Goal: Task Accomplishment & Management: Manage account settings

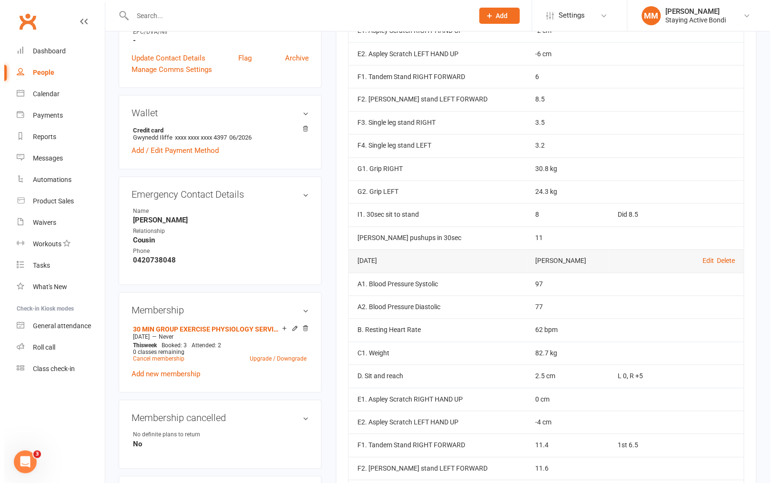
scroll to position [378, 0]
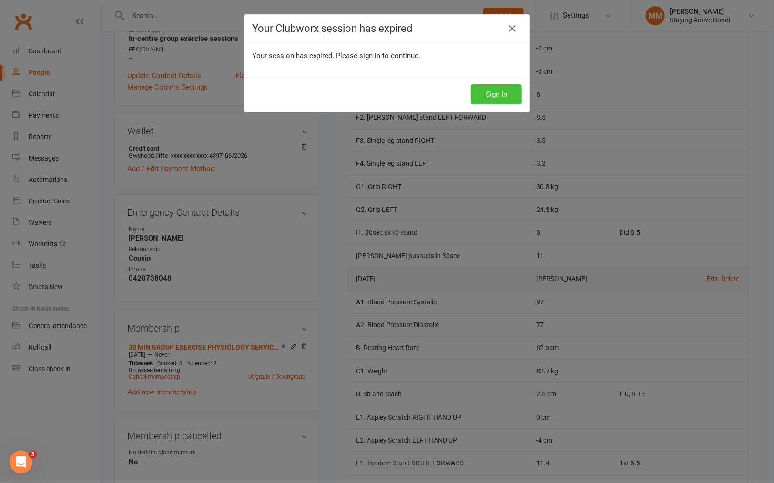
click at [497, 93] on button "Sign In" at bounding box center [496, 94] width 51 height 20
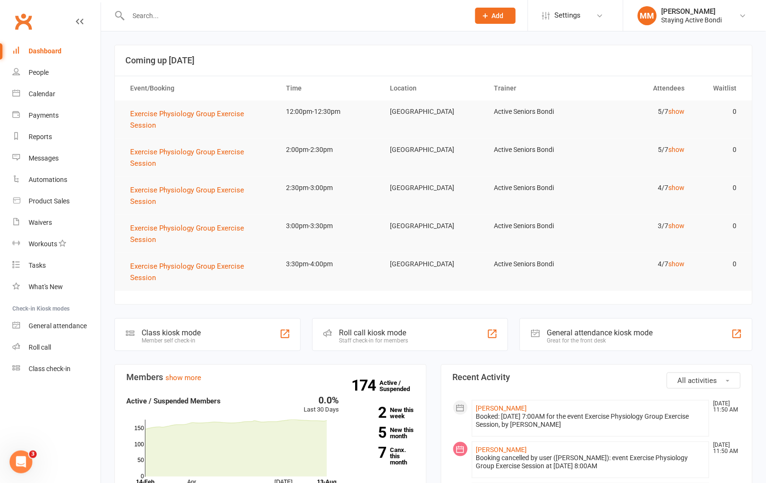
click at [141, 17] on input "text" at bounding box center [293, 15] width 337 height 13
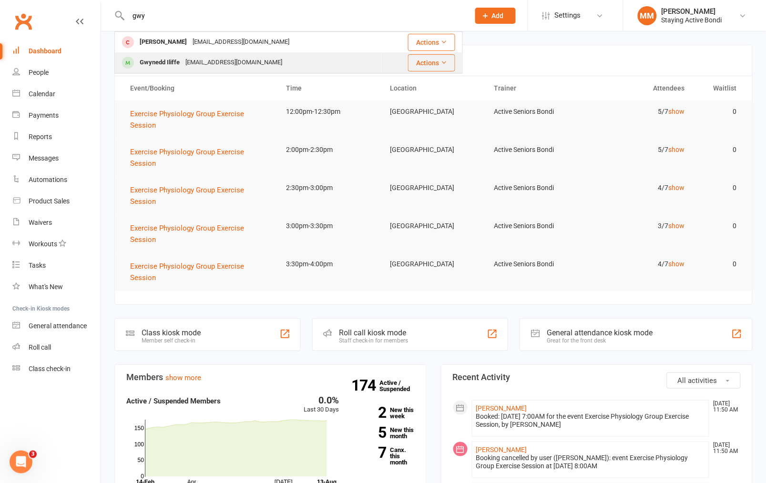
type input "gwy"
click at [173, 60] on div "Gwynedd Iliffe" at bounding box center [160, 63] width 46 height 14
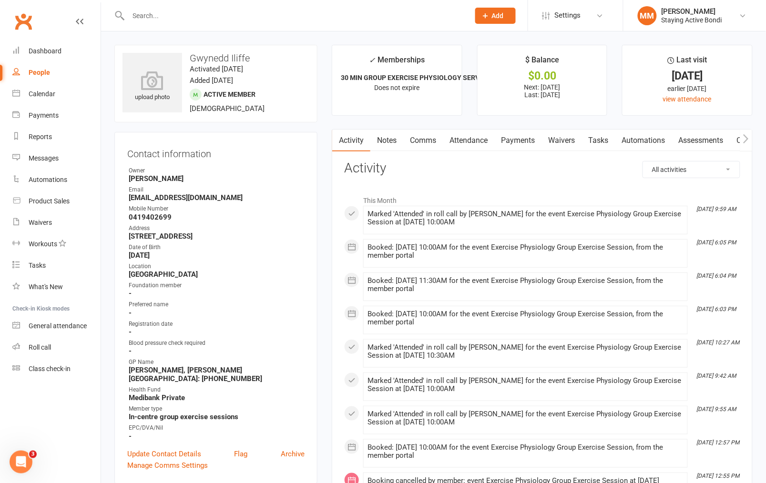
click at [695, 135] on link "Assessments" at bounding box center [700, 141] width 58 height 22
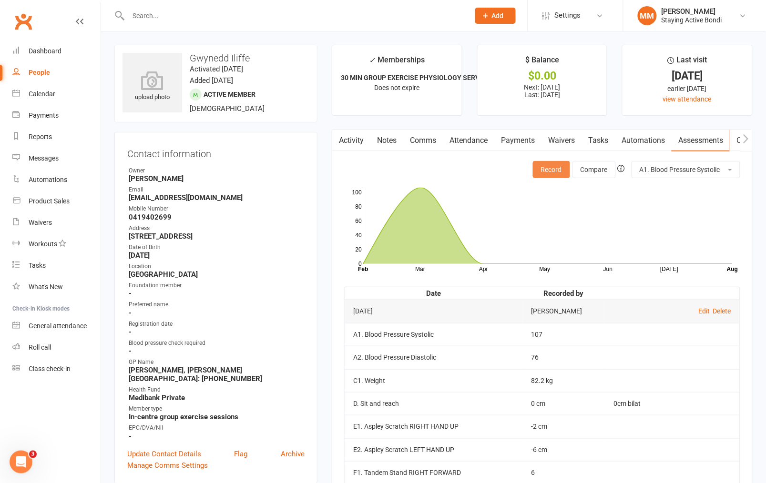
click at [550, 169] on button "Record" at bounding box center [551, 169] width 37 height 17
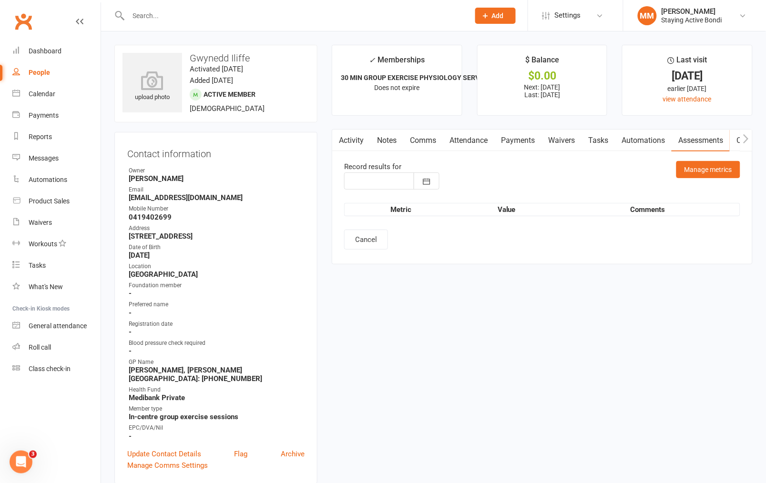
type input "[DATE]"
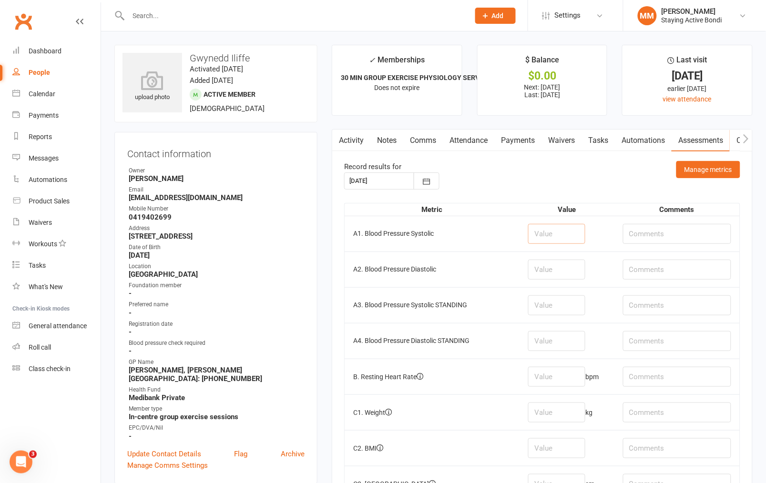
click at [545, 234] on input "number" at bounding box center [556, 234] width 57 height 20
type input "104"
click at [540, 272] on input "number" at bounding box center [556, 270] width 57 height 20
type input "74"
click at [548, 379] on input "number" at bounding box center [556, 377] width 57 height 20
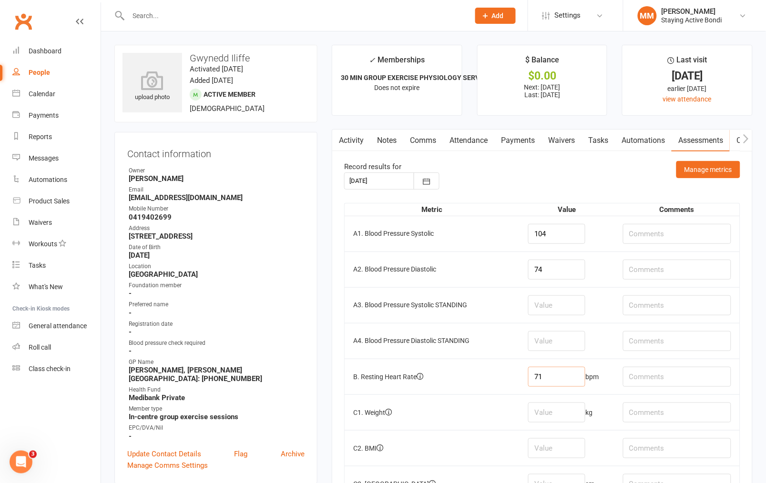
type input "71"
click at [557, 416] on input "number" at bounding box center [556, 413] width 57 height 20
type input "87.5"
click at [647, 411] on input "text" at bounding box center [677, 413] width 108 height 20
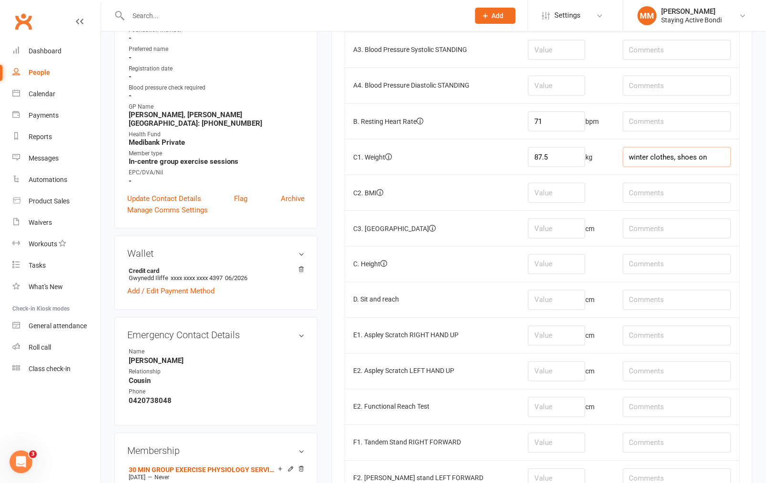
scroll to position [257, 0]
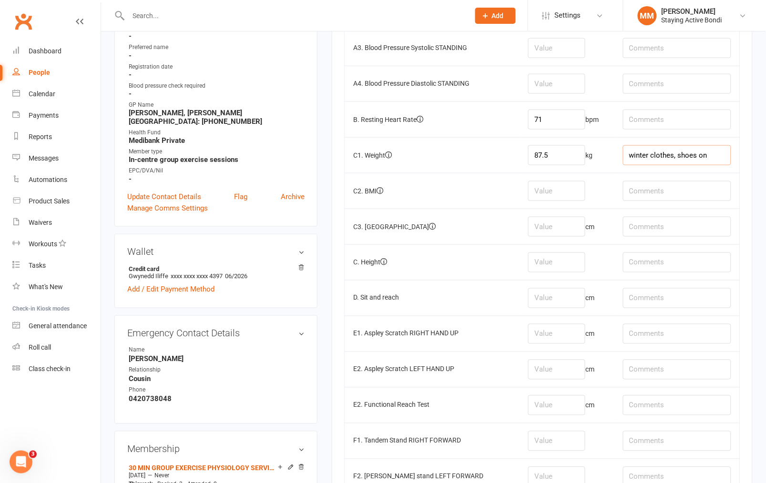
type input "winter clothes, shoes on"
click at [542, 230] on input "number" at bounding box center [556, 227] width 57 height 20
type input "103.5"
click at [559, 297] on input "number" at bounding box center [556, 298] width 57 height 20
type input "0"
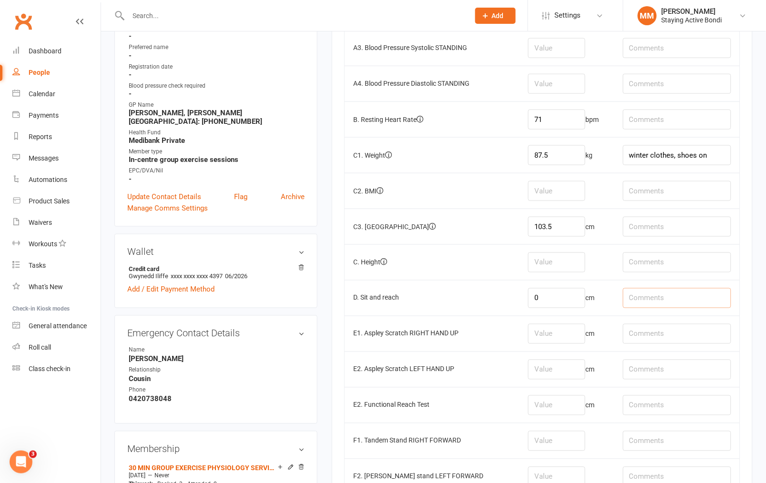
click at [659, 299] on input "text" at bounding box center [677, 298] width 108 height 20
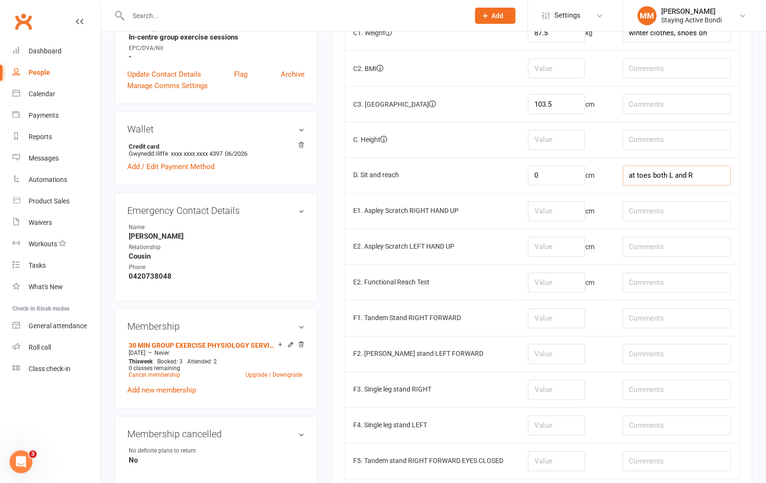
scroll to position [388, 0]
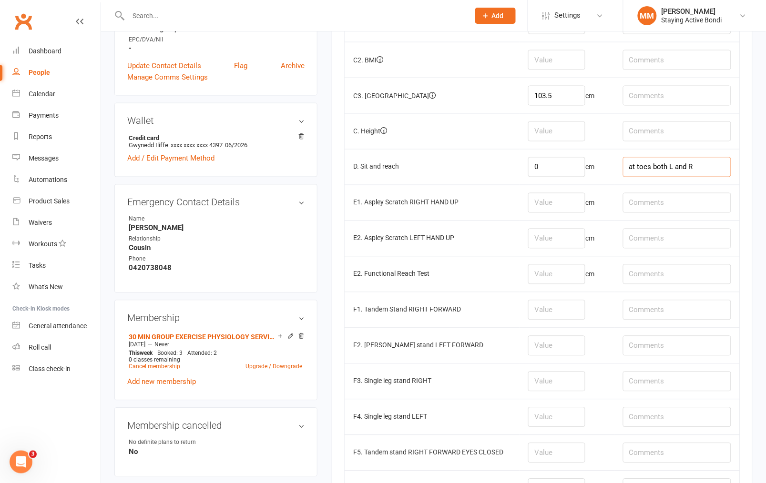
type input "at toes both L and R"
click at [547, 205] on input "number" at bounding box center [556, 203] width 57 height 20
click at [548, 202] on input "number" at bounding box center [556, 203] width 57 height 20
type input "-3"
click at [554, 245] on input "number" at bounding box center [556, 239] width 57 height 20
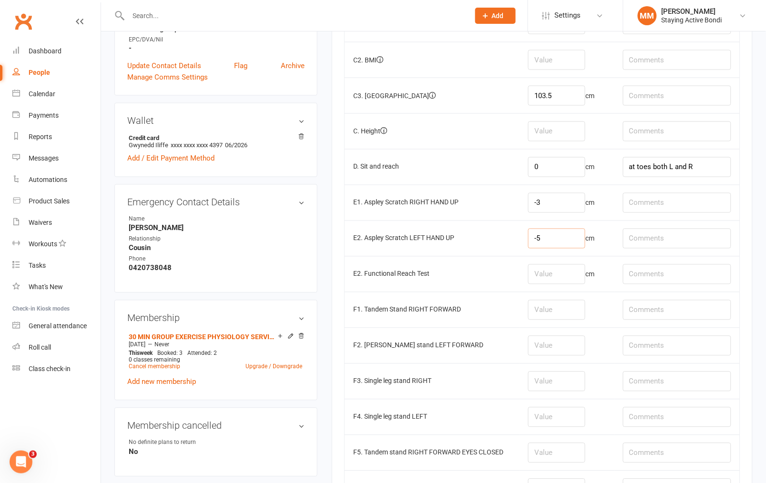
type input "-5"
click at [548, 315] on input "number" at bounding box center [556, 310] width 57 height 20
click at [552, 346] on input "number" at bounding box center [556, 346] width 57 height 20
type input "5.6"
drag, startPoint x: 547, startPoint y: 313, endPoint x: 552, endPoint y: 314, distance: 4.8
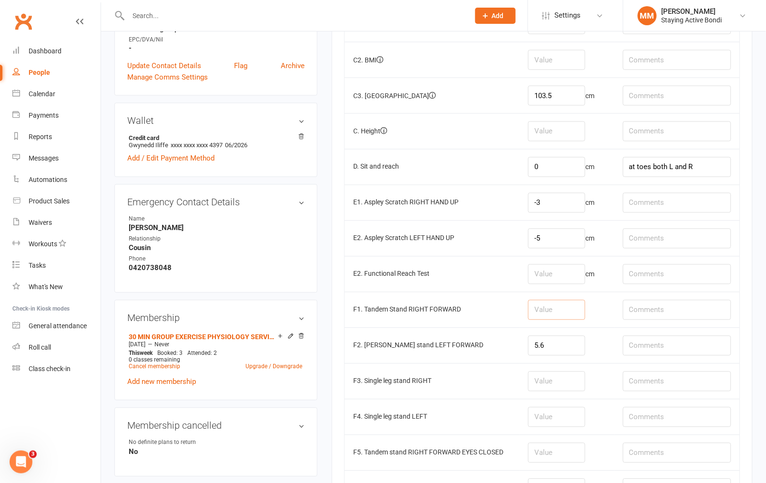
click at [551, 313] on input "number" at bounding box center [556, 310] width 57 height 20
type input "1.4"
click at [546, 389] on input "number" at bounding box center [556, 382] width 57 height 20
type input "2"
click at [553, 427] on input "number" at bounding box center [556, 417] width 57 height 20
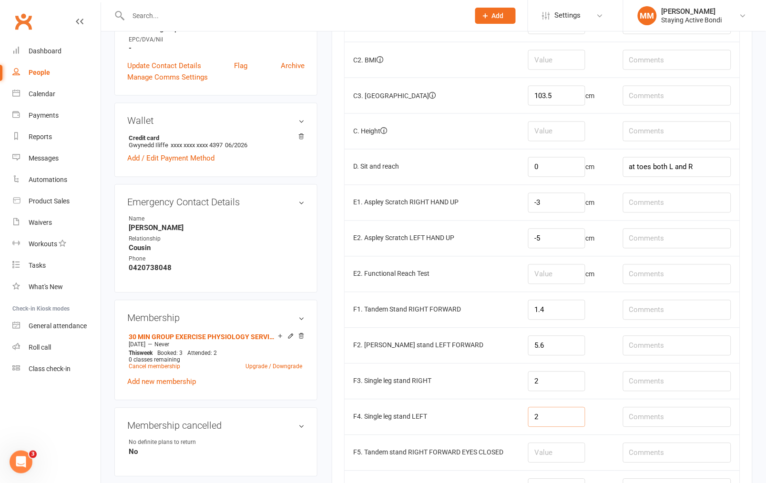
type input "2"
drag, startPoint x: 548, startPoint y: 384, endPoint x: 532, endPoint y: 385, distance: 16.2
click at [532, 385] on input "2" at bounding box center [556, 382] width 57 height 20
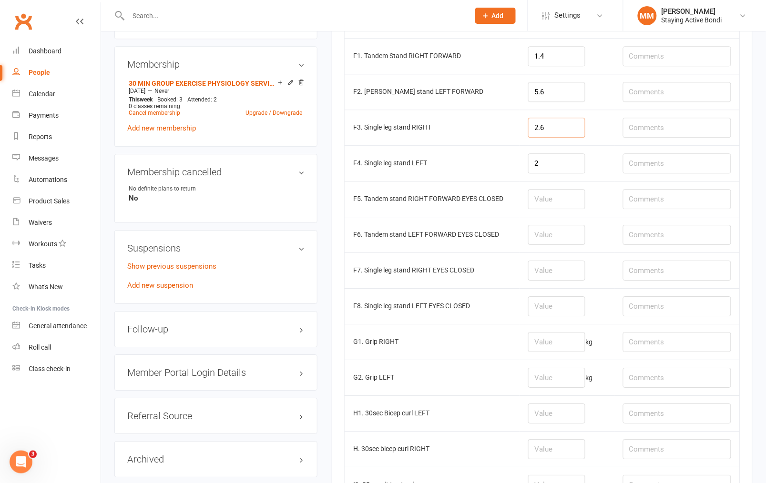
scroll to position [662, 0]
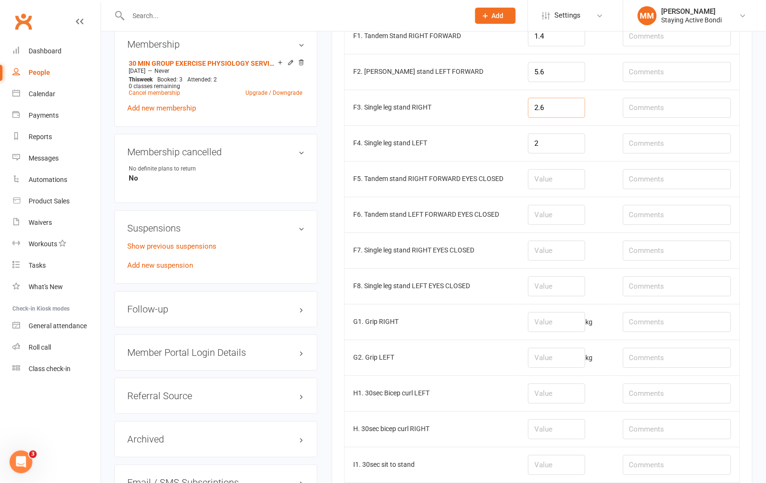
type input "2.6"
click at [542, 322] on input "number" at bounding box center [556, 322] width 57 height 20
click at [646, 327] on input "text" at bounding box center [677, 322] width 108 height 20
type input "24.3dom"
click at [650, 360] on input "text" at bounding box center [677, 358] width 108 height 20
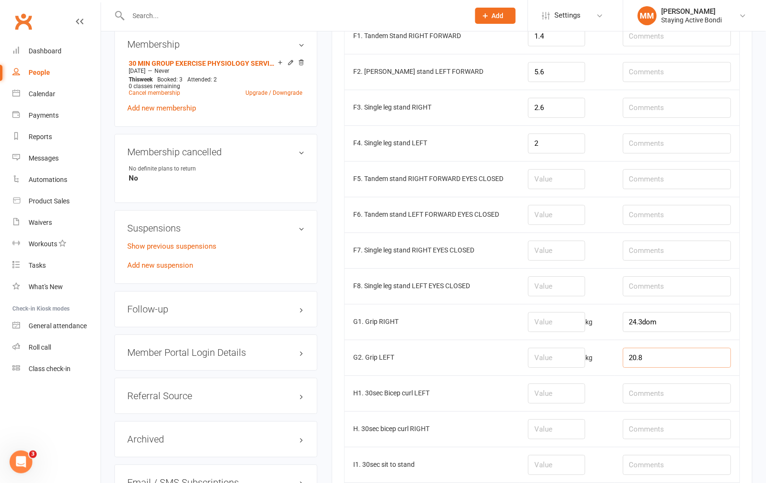
type input "20.8"
click at [552, 327] on input "number" at bounding box center [556, 322] width 57 height 20
type input "24.9"
click at [652, 359] on input "20.8" at bounding box center [677, 358] width 108 height 20
type input "20.8, 19.3"
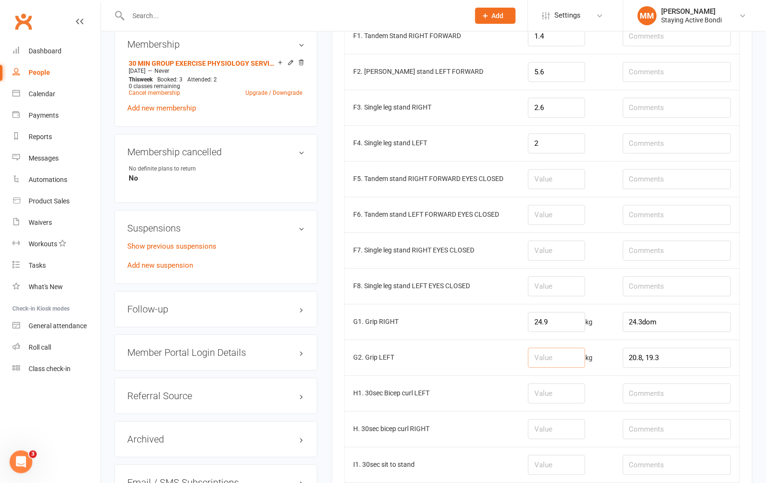
click at [559, 364] on input "number" at bounding box center [556, 358] width 57 height 20
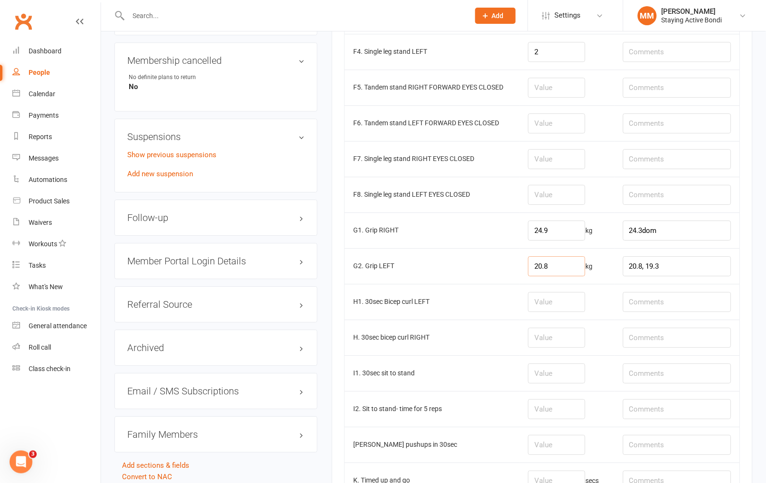
scroll to position [783, 0]
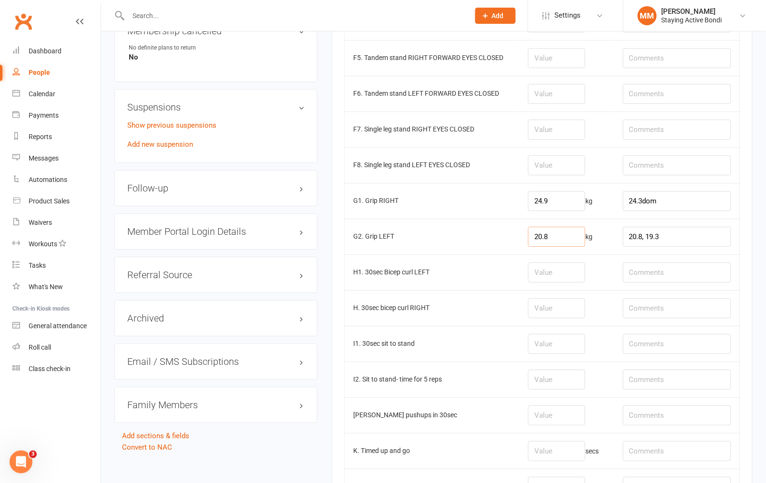
type input "20.8"
click at [541, 344] on input "number" at bounding box center [556, 344] width 57 height 20
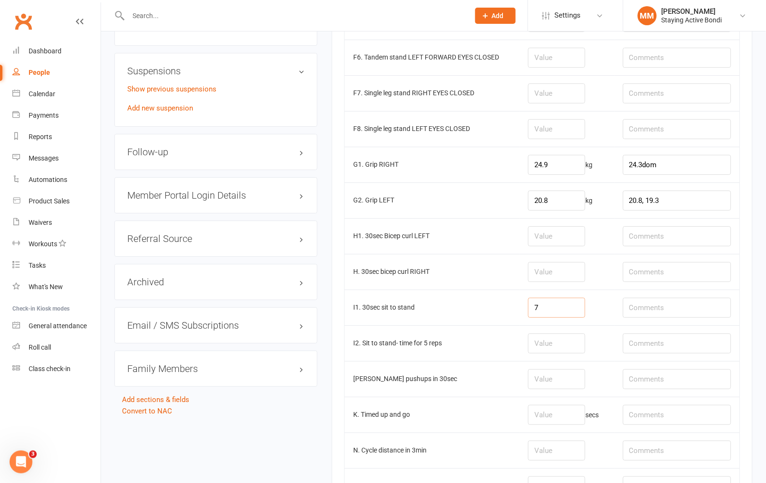
scroll to position [822, 0]
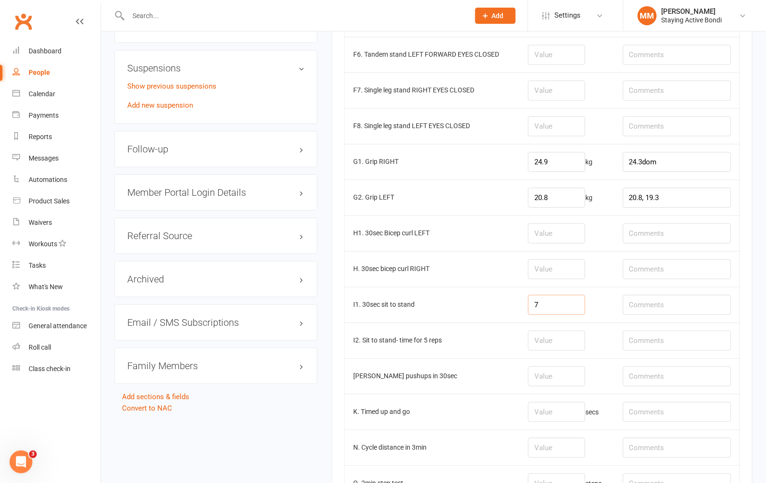
type input "7"
click at [650, 305] on input "text" at bounding box center [677, 305] width 108 height 20
type input "chair in office"
click at [540, 384] on input "number" at bounding box center [556, 376] width 57 height 20
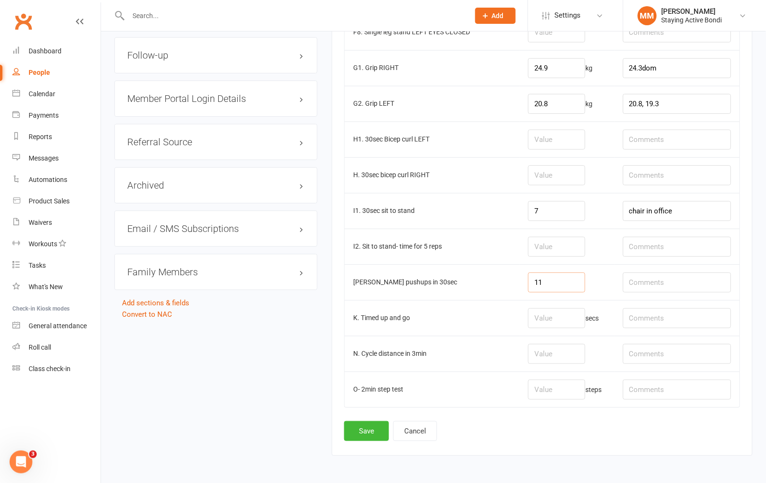
scroll to position [954, 0]
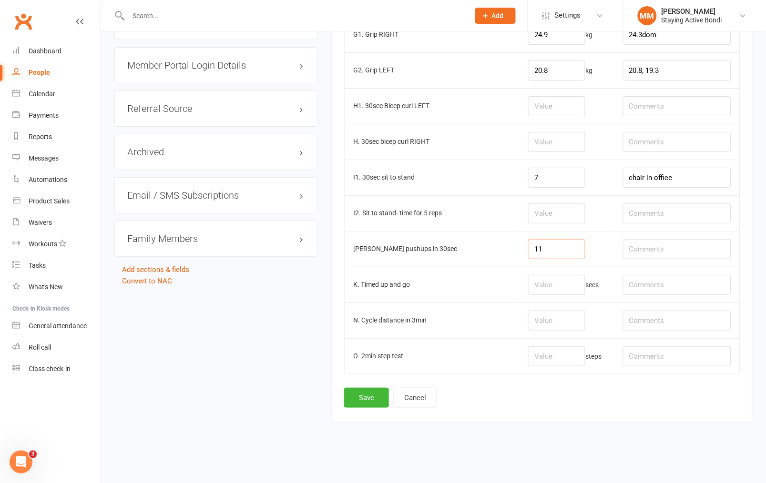
type input "11"
click at [550, 317] on input "number" at bounding box center [556, 321] width 57 height 20
type input "0.8"
click at [641, 320] on input "text" at bounding box center [677, 321] width 108 height 20
type input "RPE 7/10"
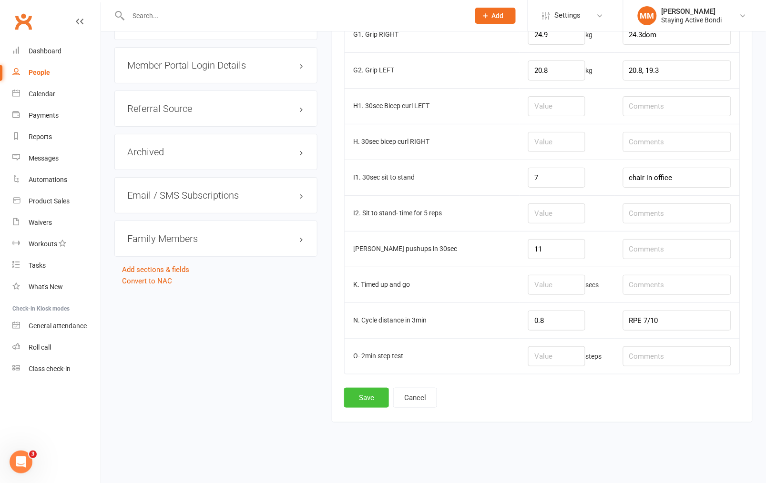
click at [367, 401] on button "Save" at bounding box center [366, 398] width 45 height 20
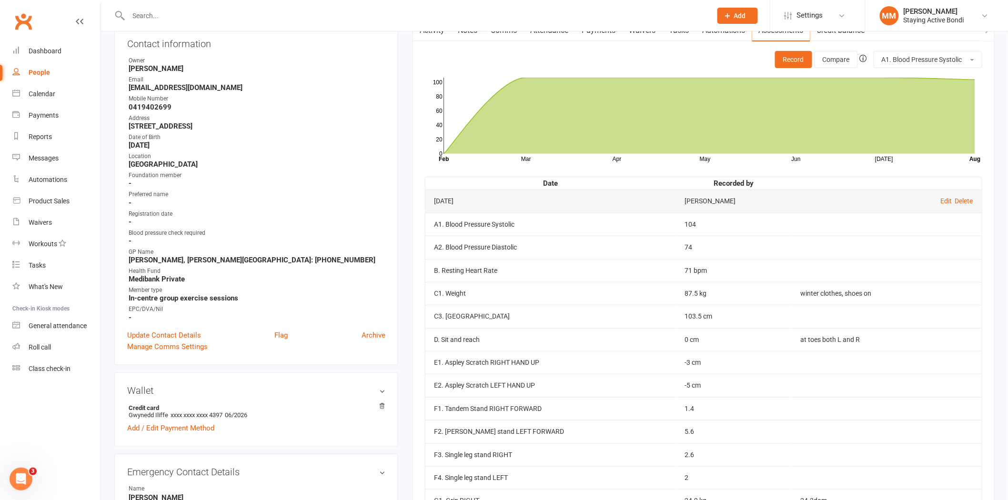
scroll to position [106, 0]
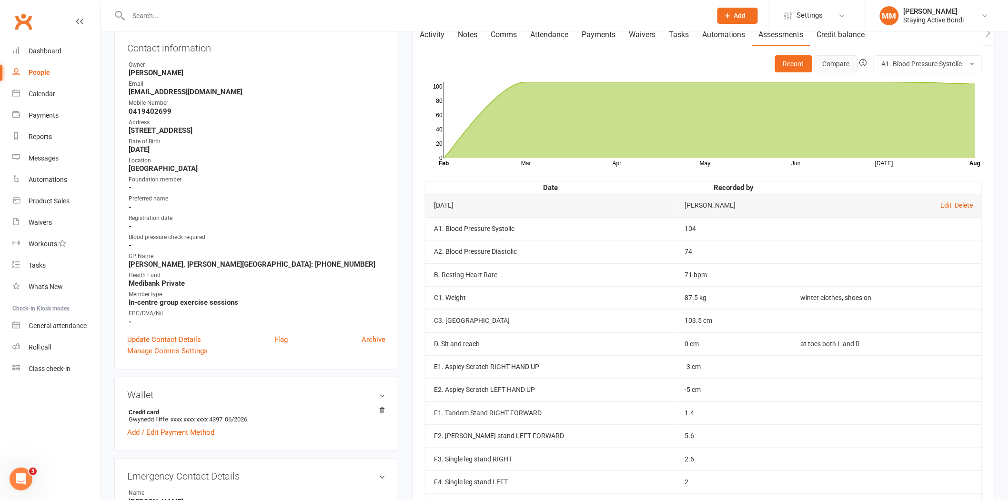
click at [765, 66] on button "Compare" at bounding box center [836, 63] width 43 height 17
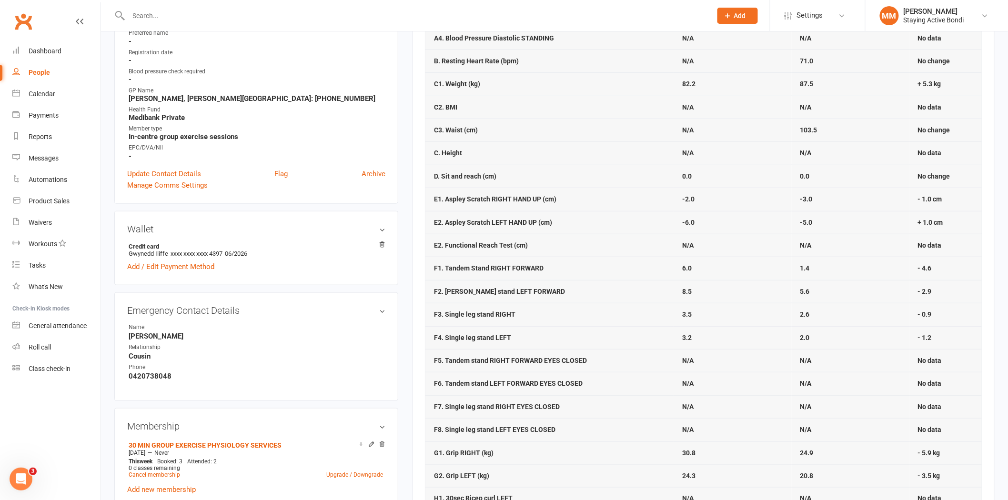
scroll to position [273, 0]
click at [39, 198] on div "Product Sales" at bounding box center [49, 201] width 41 height 8
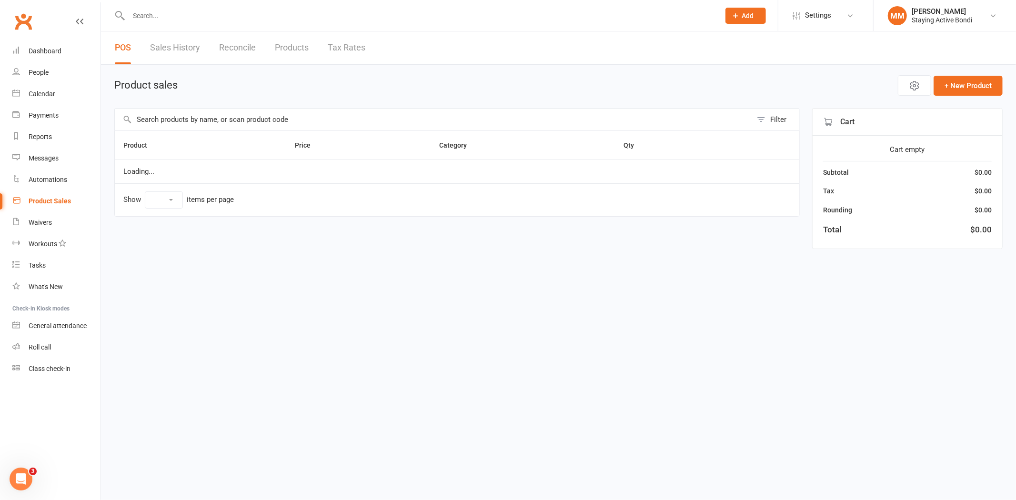
select select "10"
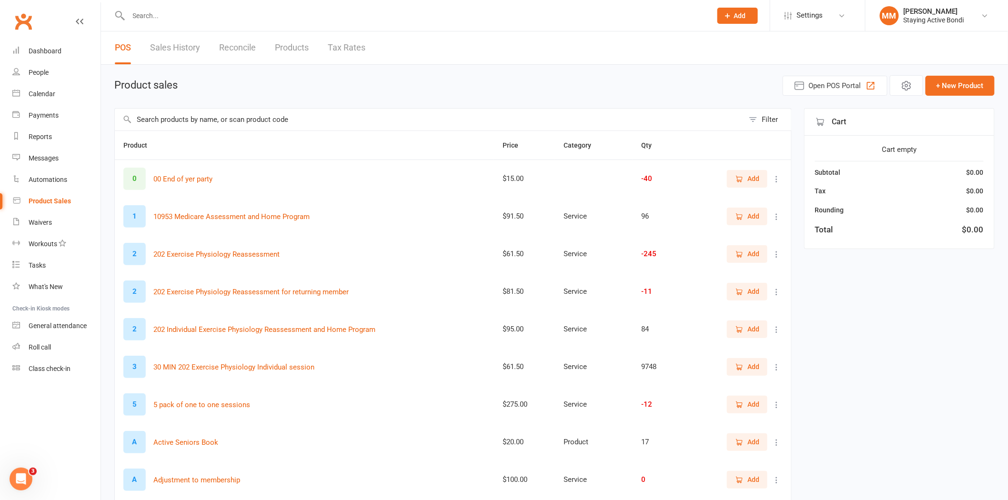
click at [749, 255] on span "Add" at bounding box center [754, 254] width 12 height 10
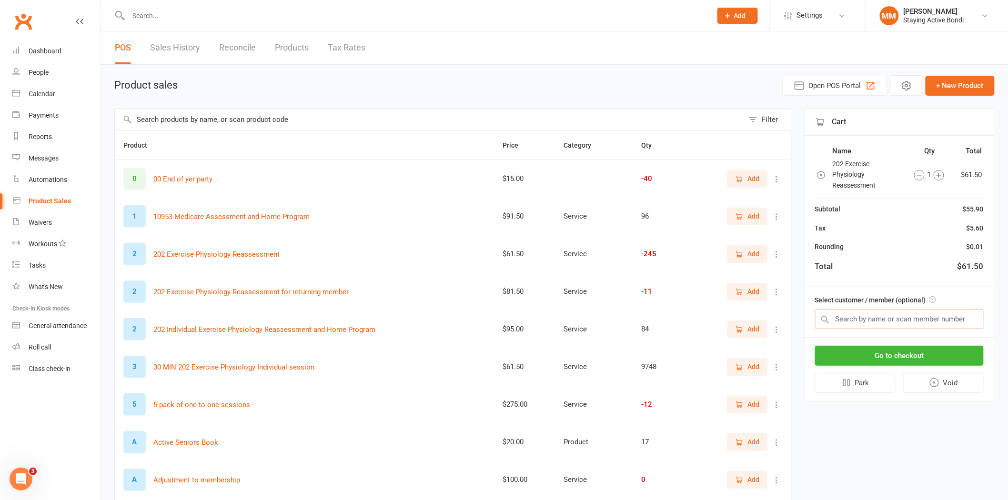
click at [765, 320] on input "text" at bounding box center [899, 319] width 169 height 20
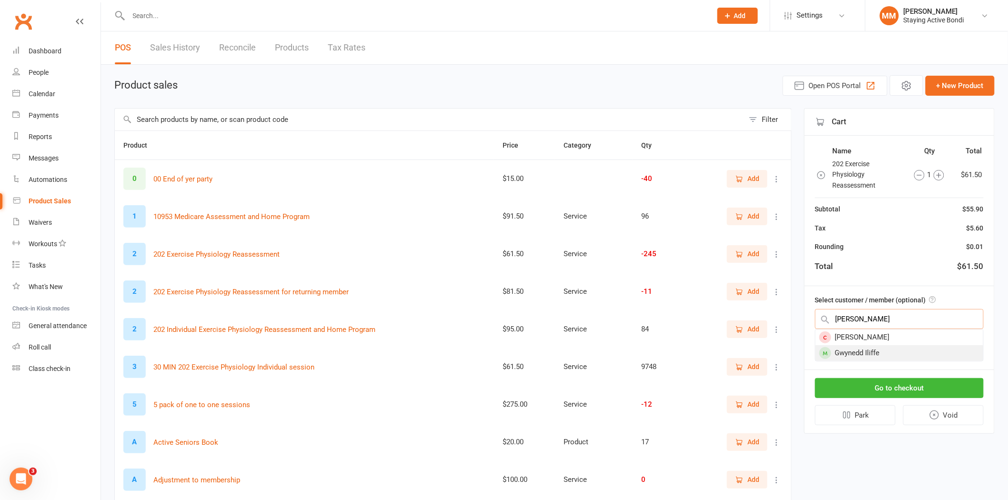
type input "Gwynn"
click at [765, 349] on div "Gwynedd Iliffe" at bounding box center [900, 353] width 168 height 16
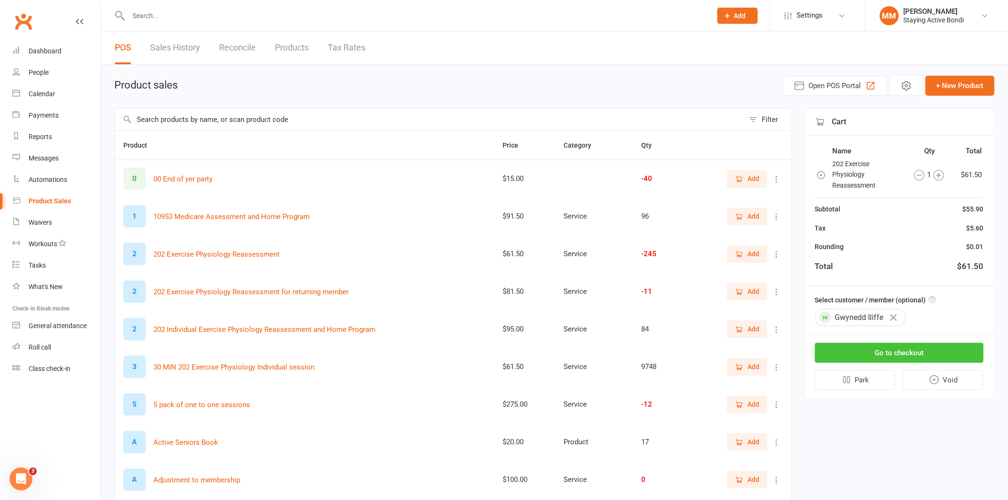
click at [765, 350] on button "Go to checkout" at bounding box center [899, 353] width 169 height 20
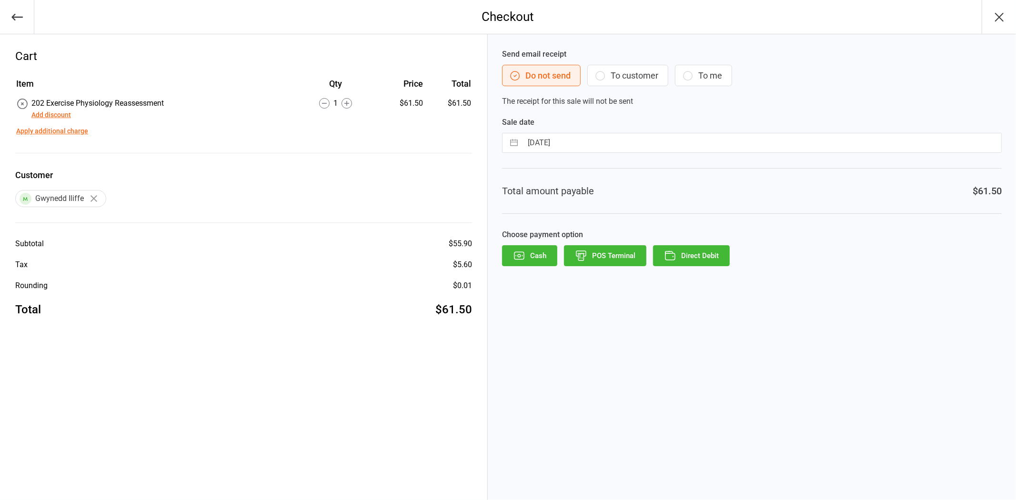
click at [695, 256] on button "Direct Debit" at bounding box center [691, 255] width 77 height 21
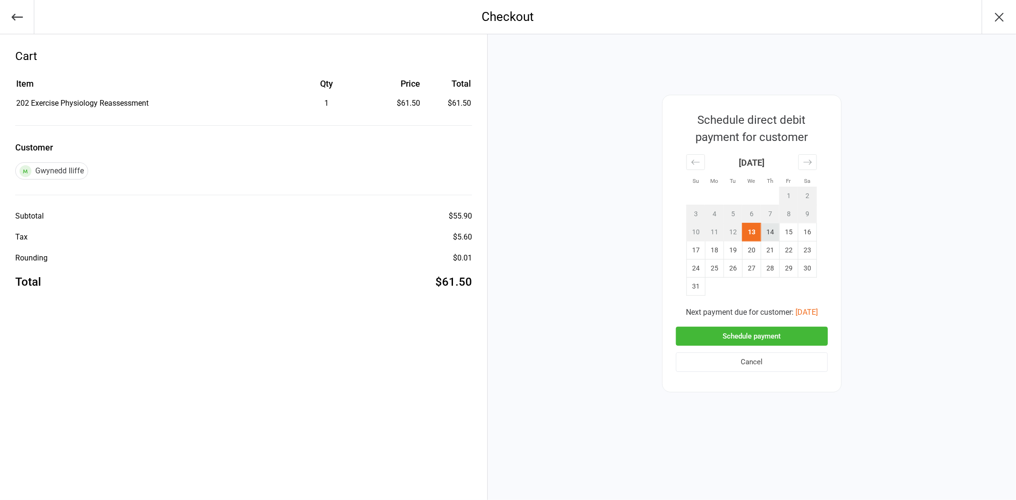
click at [772, 232] on td "14" at bounding box center [770, 232] width 19 height 18
click at [770, 335] on button "Schedule payment" at bounding box center [752, 337] width 152 height 20
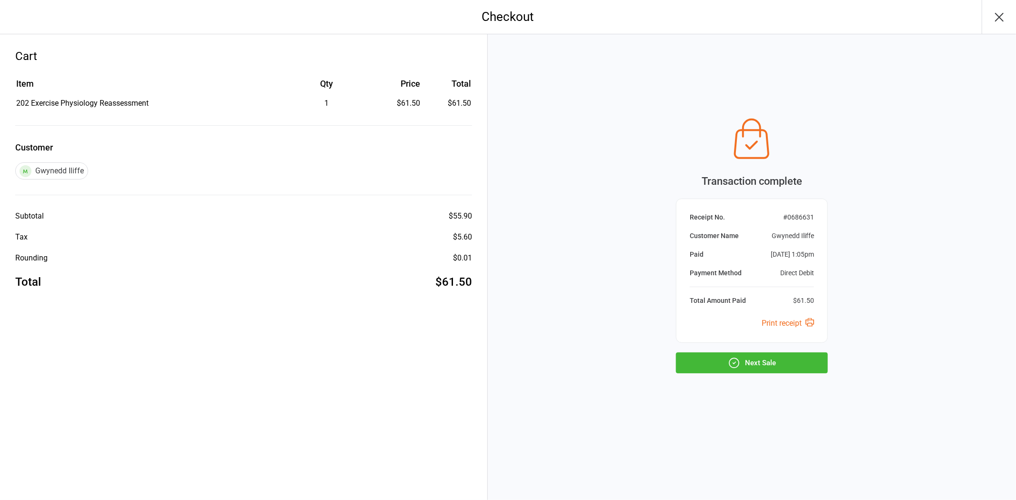
click at [765, 364] on button "Next Sale" at bounding box center [752, 363] width 152 height 21
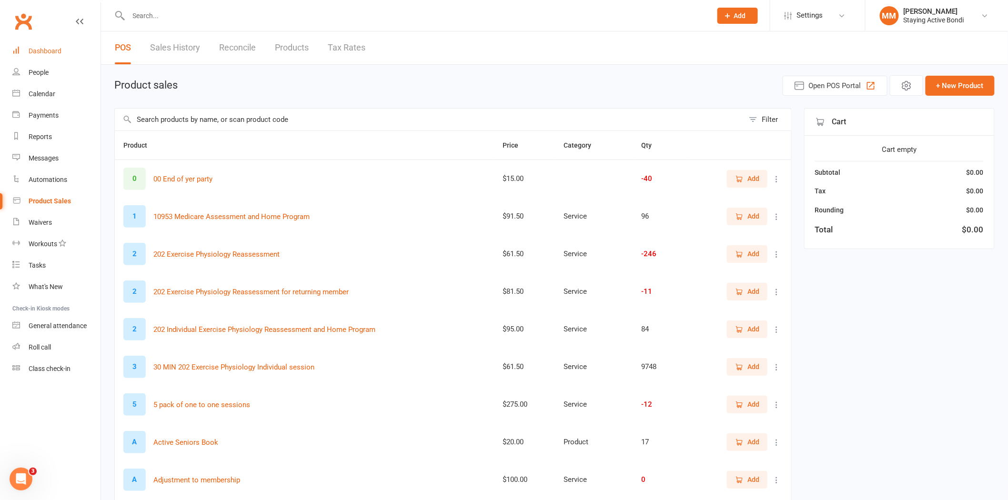
click at [50, 47] on div "Dashboard" at bounding box center [45, 51] width 33 height 8
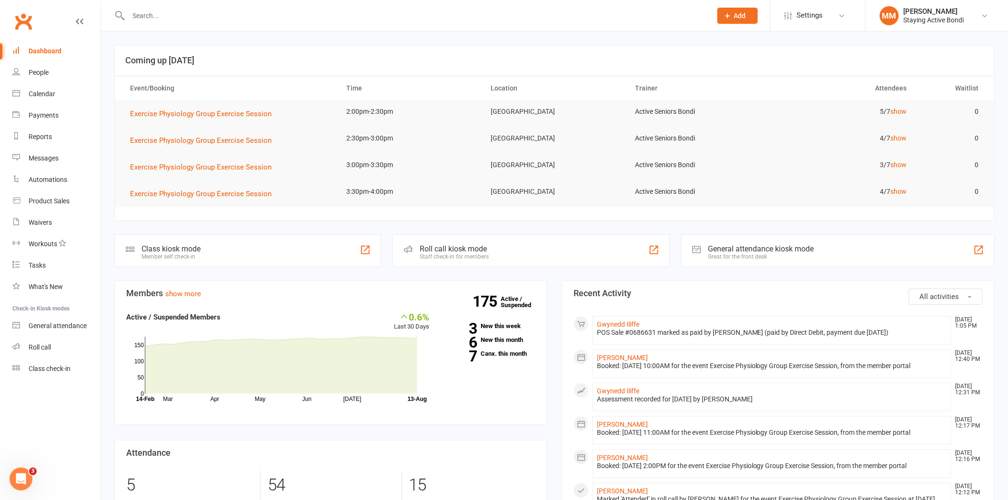
click at [134, 13] on input "text" at bounding box center [415, 15] width 579 height 13
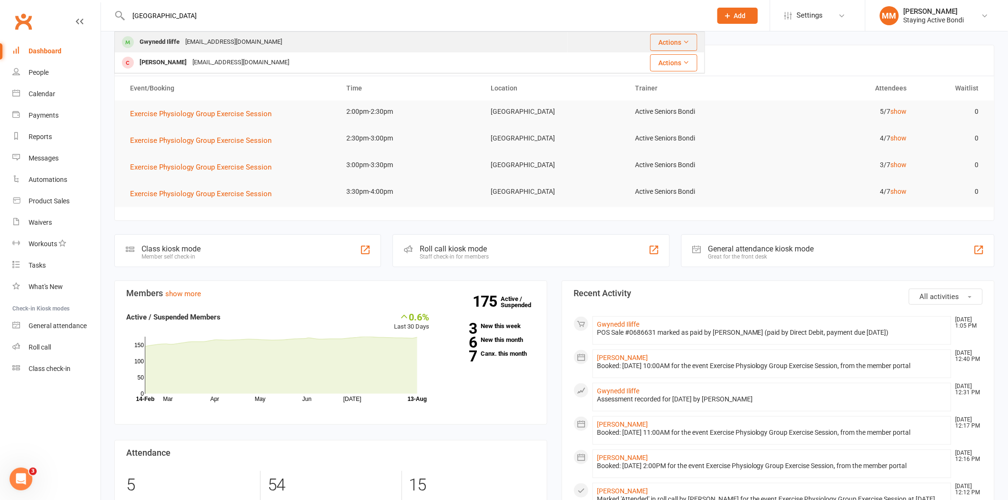
type input "gwynedd"
click at [155, 37] on div "Gwynedd Iliffe" at bounding box center [160, 42] width 46 height 14
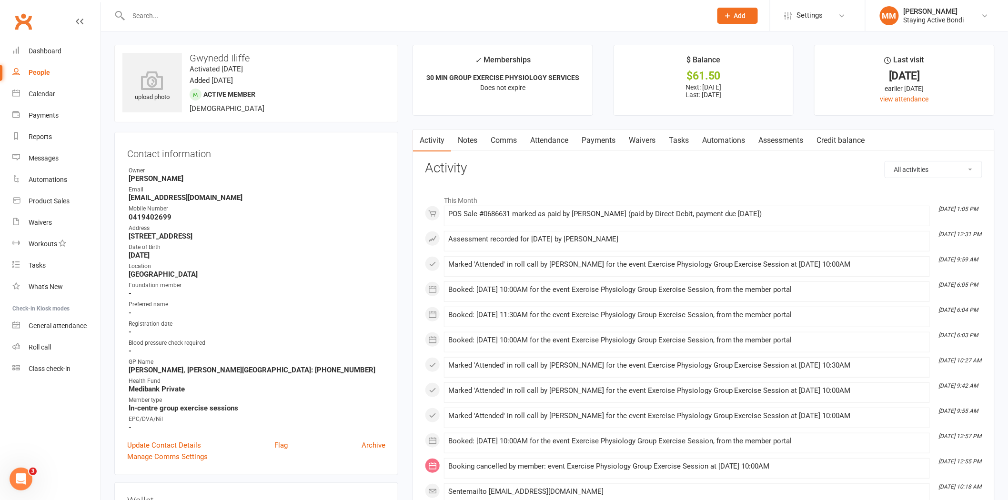
click at [598, 135] on link "Payments" at bounding box center [598, 141] width 47 height 22
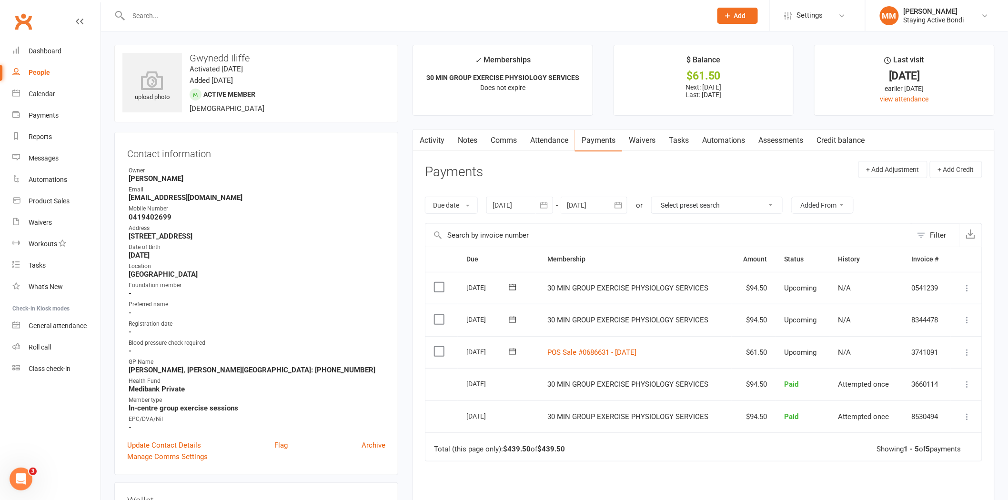
click at [272, 12] on input "text" at bounding box center [415, 15] width 579 height 13
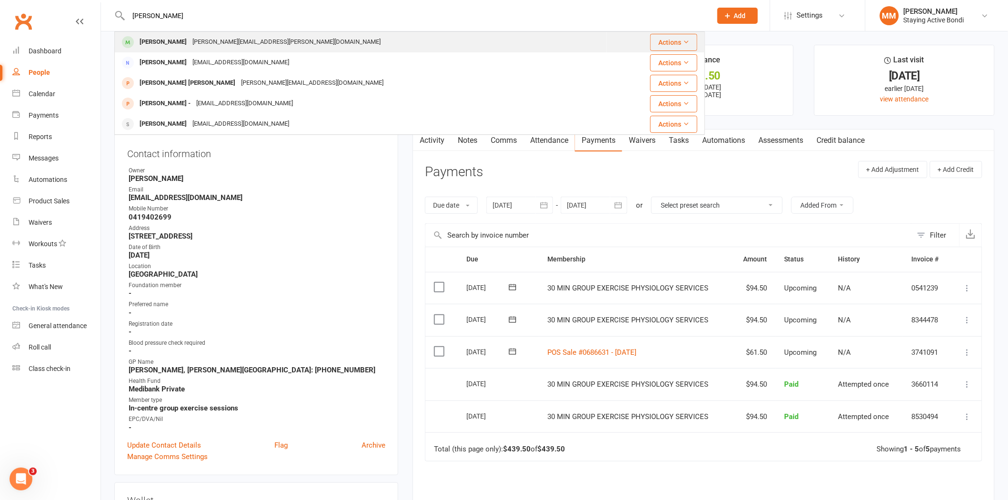
type input "bob kum"
click at [217, 36] on div "bob.kummerfeld@gmail.com" at bounding box center [287, 42] width 194 height 14
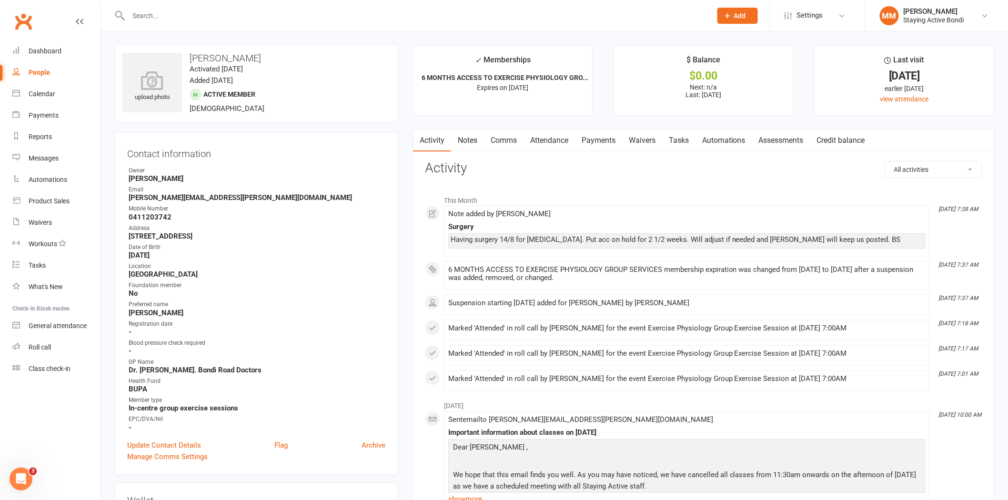
click at [236, 15] on input "text" at bounding box center [415, 15] width 579 height 13
type input "1"
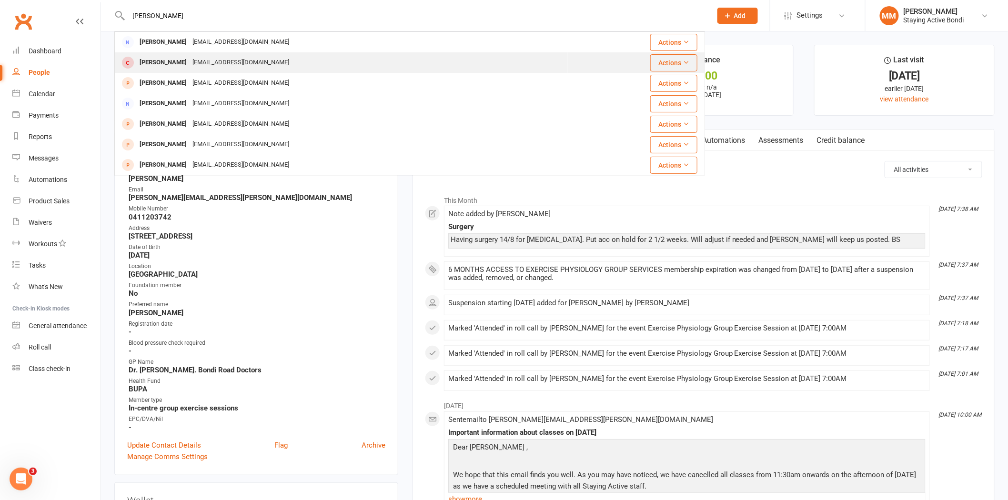
type input "wilson"
click at [220, 61] on div "Jw7279414@gmail.com" at bounding box center [241, 63] width 102 height 14
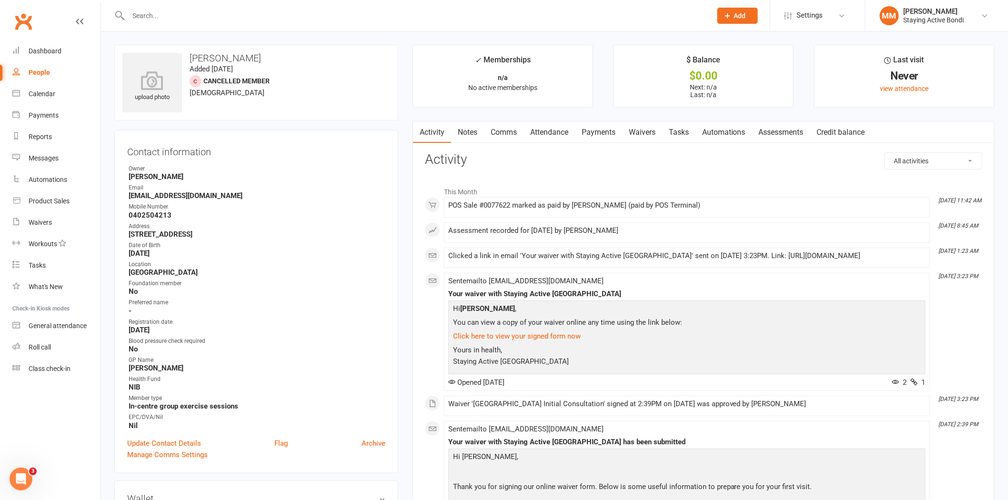
click at [608, 130] on link "Payments" at bounding box center [598, 133] width 47 height 22
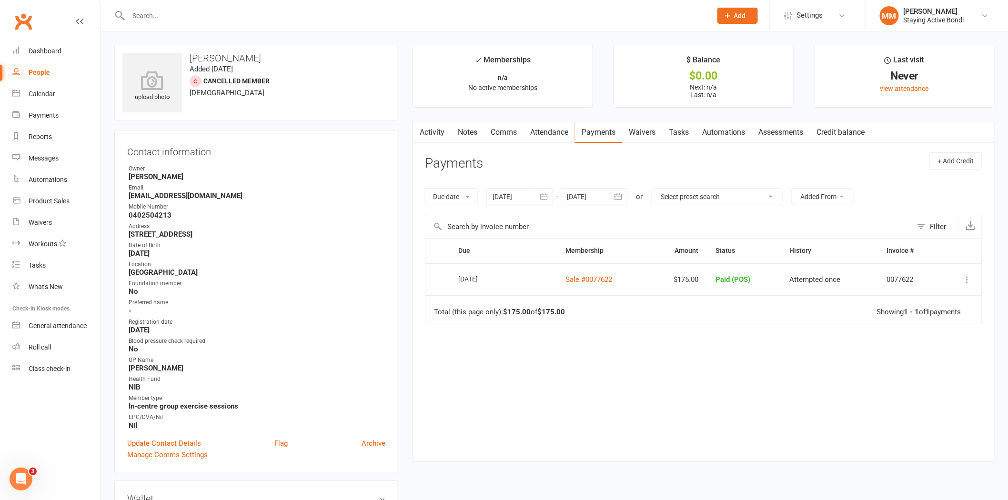
click at [782, 131] on link "Assessments" at bounding box center [781, 133] width 58 height 22
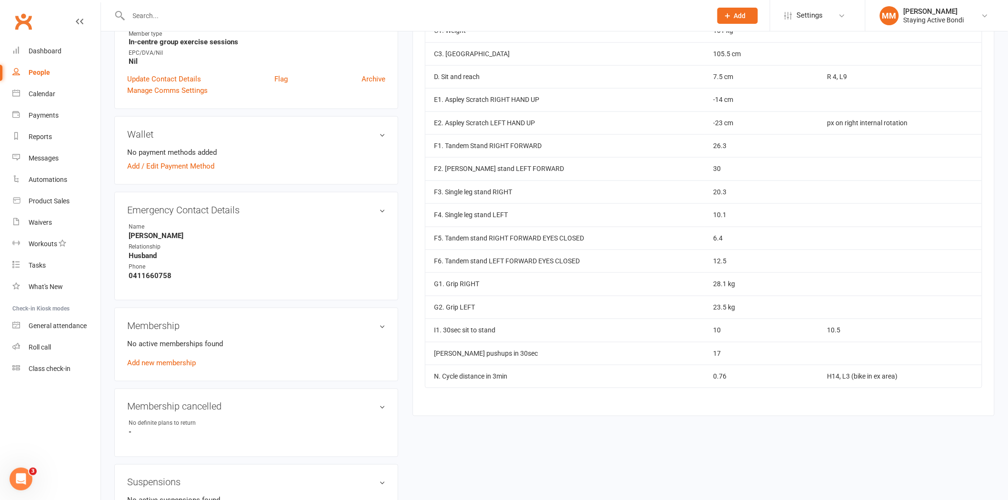
scroll to position [370, 0]
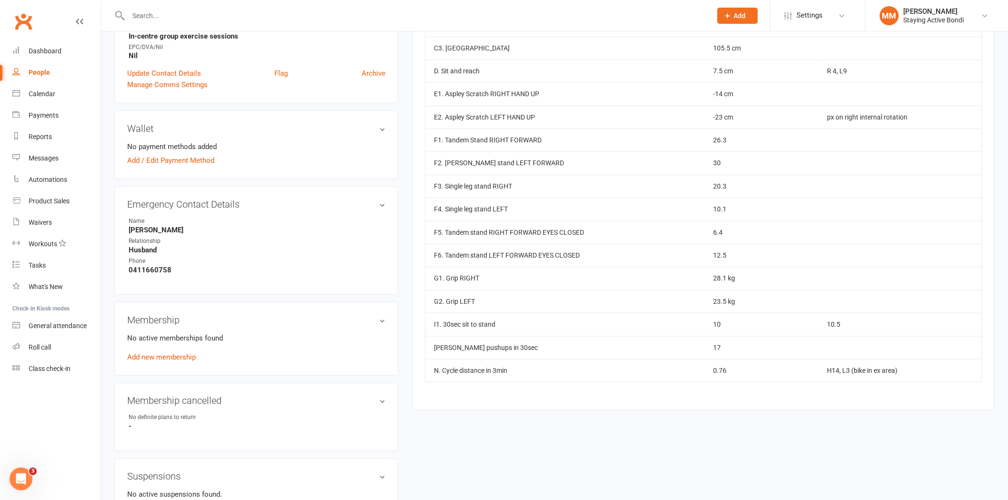
click at [552, 410] on div "Activity Notes Comms Attendance Payments Waivers Tasks Automations Assessments …" at bounding box center [704, 81] width 582 height 660
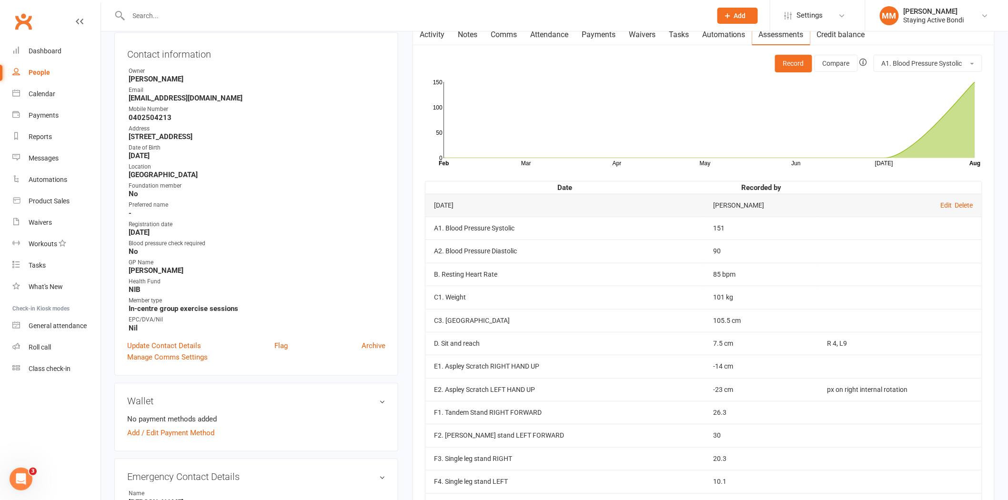
scroll to position [0, 0]
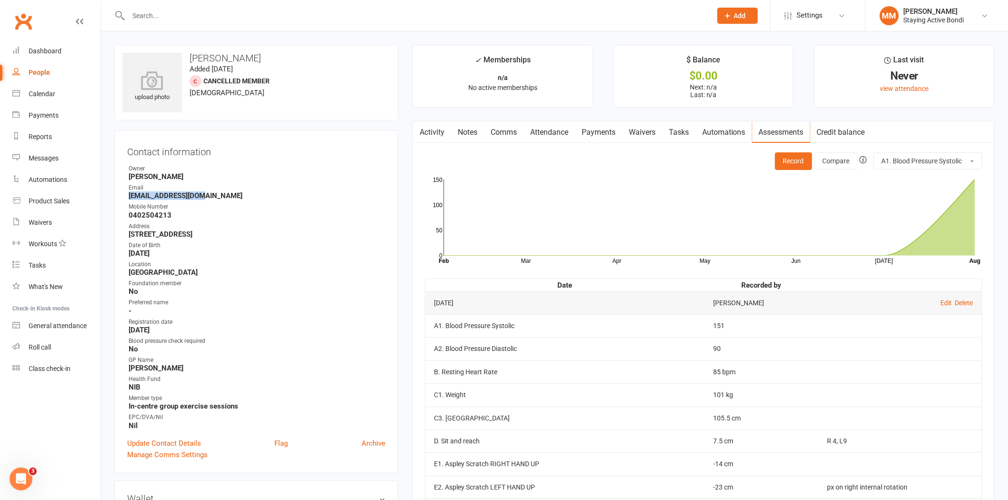
drag, startPoint x: 210, startPoint y: 192, endPoint x: 124, endPoint y: 193, distance: 85.3
click at [124, 193] on div "Contact information Owner Bree Sommer Email Jw7279414@gmail.com Mobile Number 0…" at bounding box center [256, 302] width 284 height 344
copy strong "Jw7279414@gmail.com"
click at [325, 20] on input "text" at bounding box center [415, 15] width 579 height 13
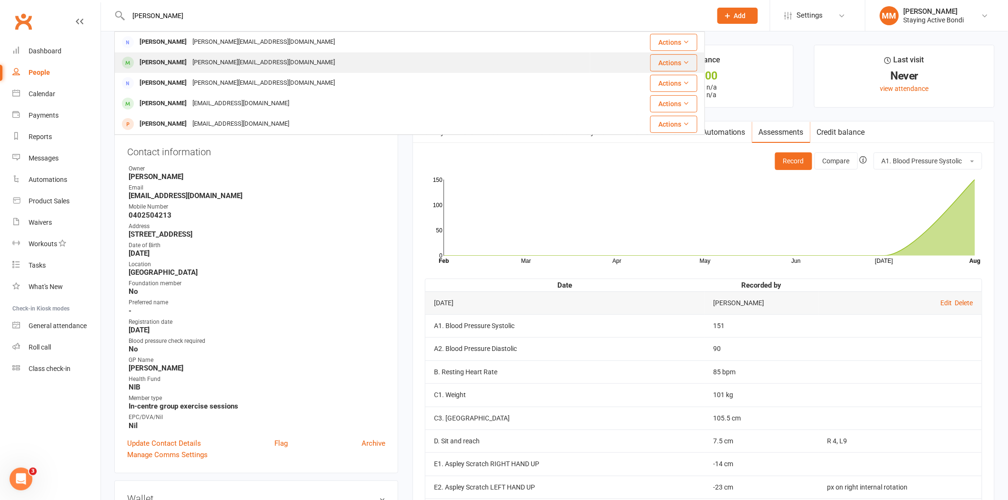
type input "baitz"
click at [242, 56] on div "shirley.baitz7@gmail.com" at bounding box center [264, 63] width 148 height 14
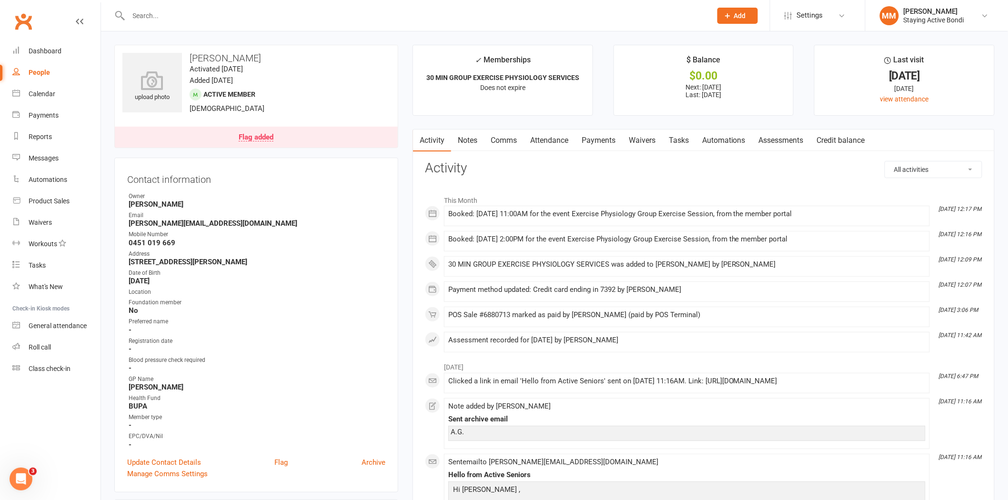
click at [613, 136] on link "Payments" at bounding box center [598, 141] width 47 height 22
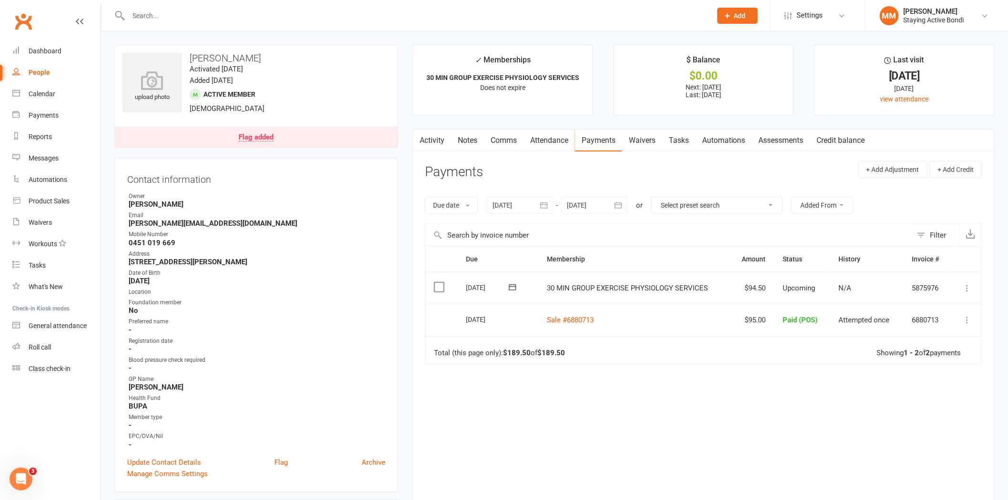
click at [270, 20] on input "text" at bounding box center [415, 15] width 579 height 13
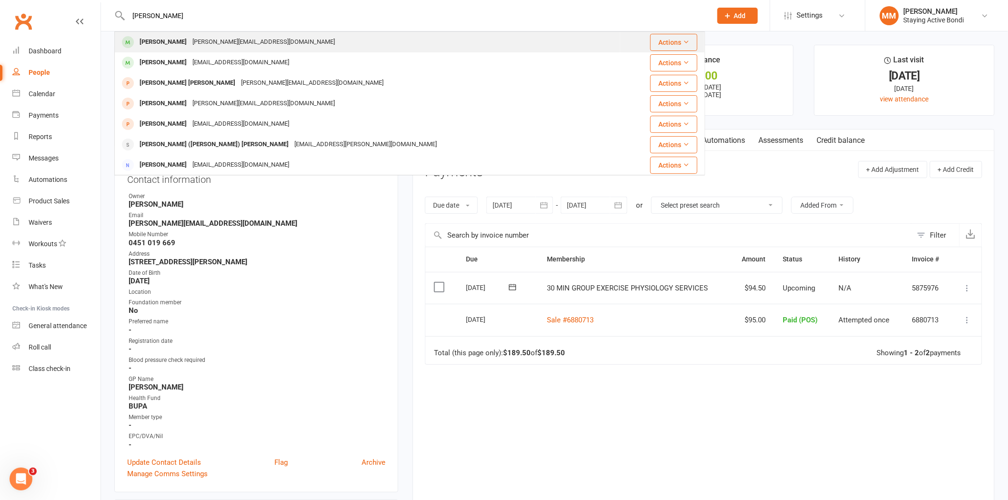
type input "jenny li"
click at [250, 48] on div "Qin Li jennyliqin@bigpond.com.au" at bounding box center [367, 42] width 505 height 20
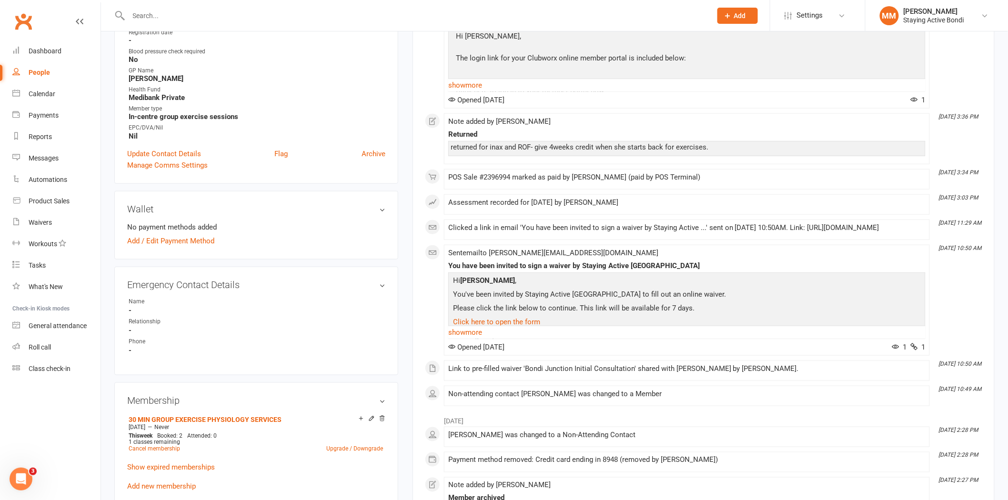
scroll to position [423, 0]
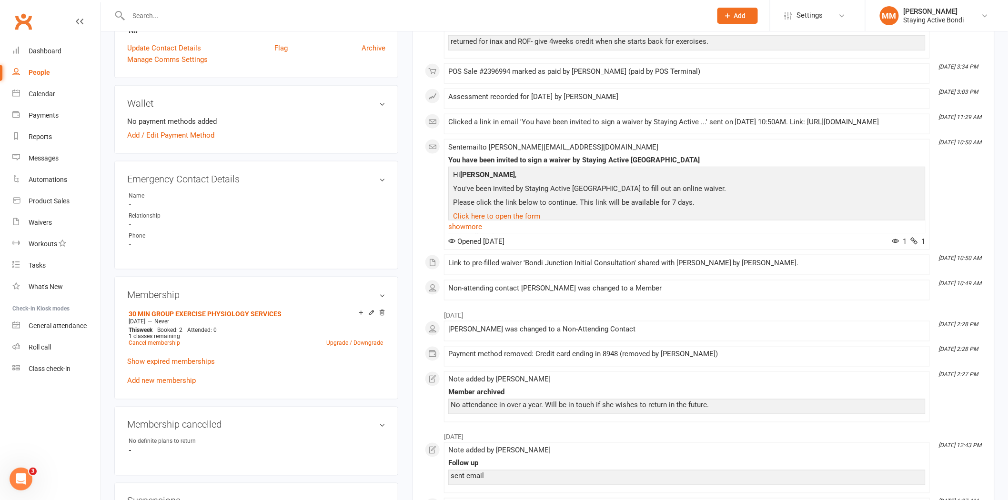
click at [141, 221] on strong "-" at bounding box center [257, 225] width 257 height 9
drag, startPoint x: 184, startPoint y: 181, endPoint x: 190, endPoint y: 178, distance: 6.4
click at [184, 180] on h3 "Emergency Contact Details edit" at bounding box center [256, 179] width 258 height 10
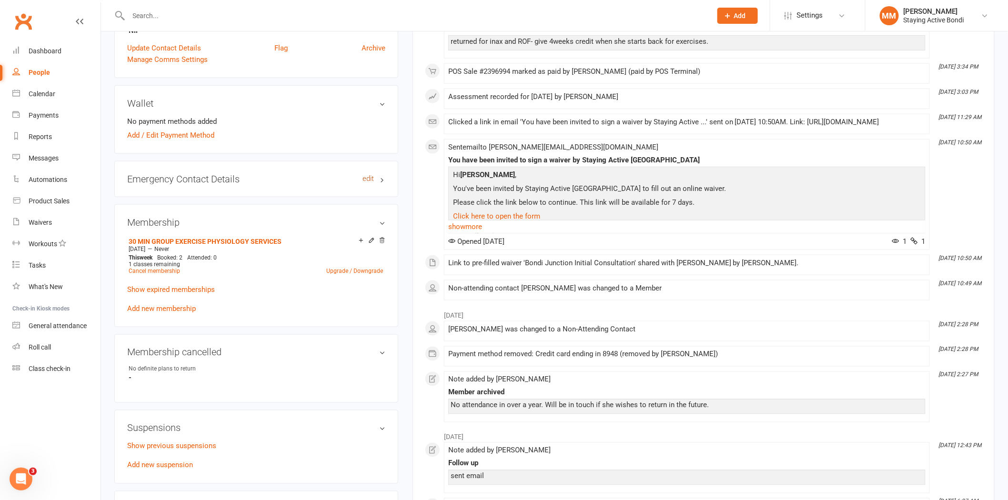
click at [364, 177] on link "edit" at bounding box center [368, 179] width 11 height 8
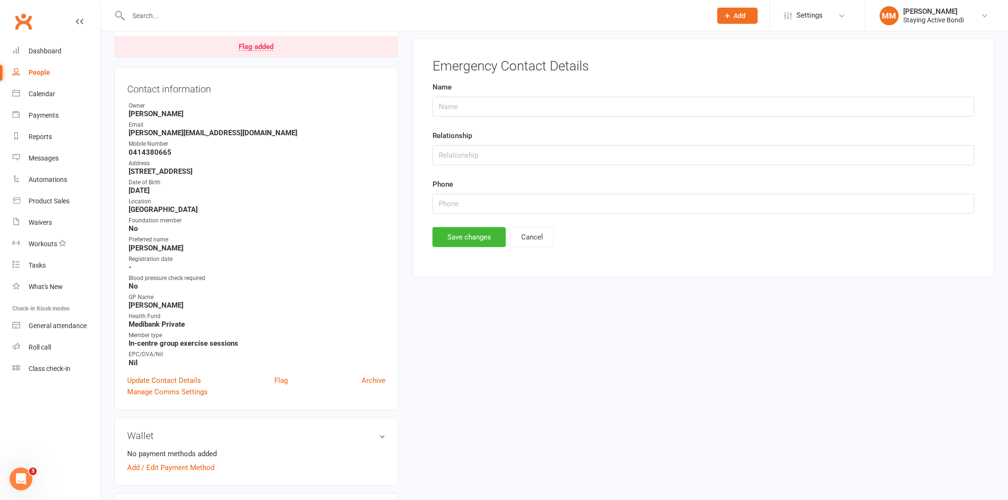
scroll to position [81, 0]
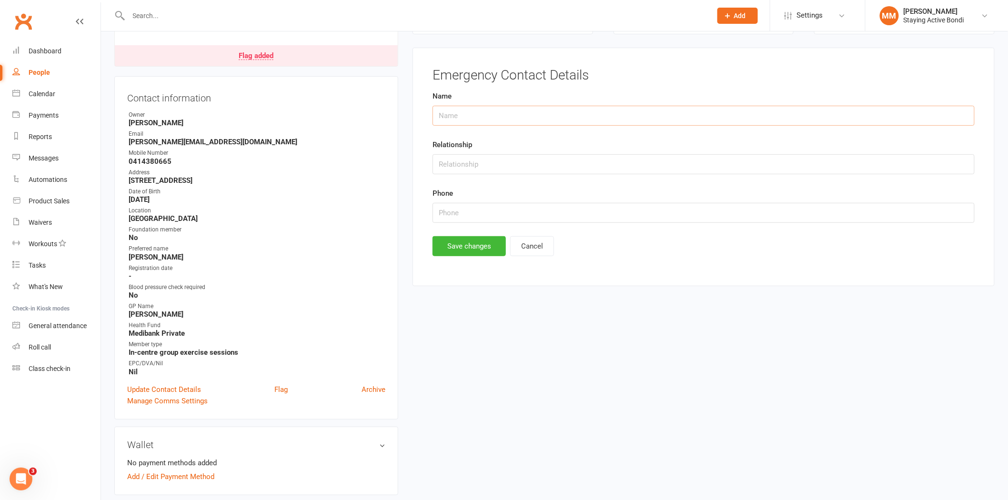
click at [512, 116] on input "text" at bounding box center [704, 116] width 542 height 20
type input "Rick Bensted"
type input "Husband"
type input "0402393361"
click at [465, 243] on button "Save changes" at bounding box center [469, 246] width 73 height 20
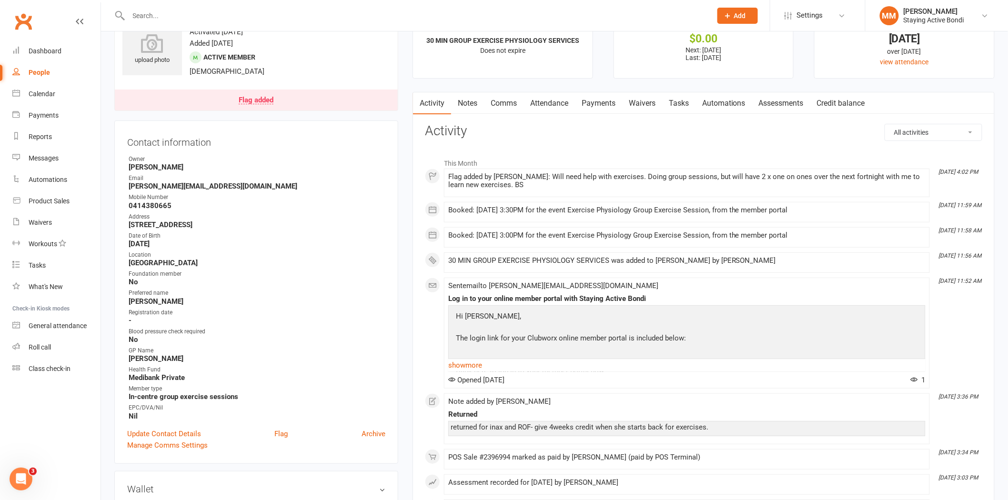
scroll to position [0, 0]
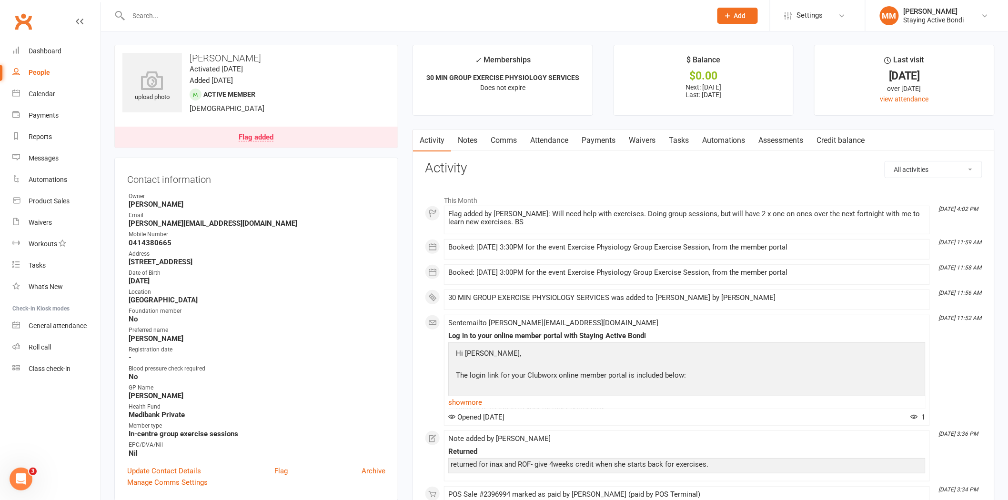
click at [229, 20] on input "text" at bounding box center [415, 15] width 579 height 13
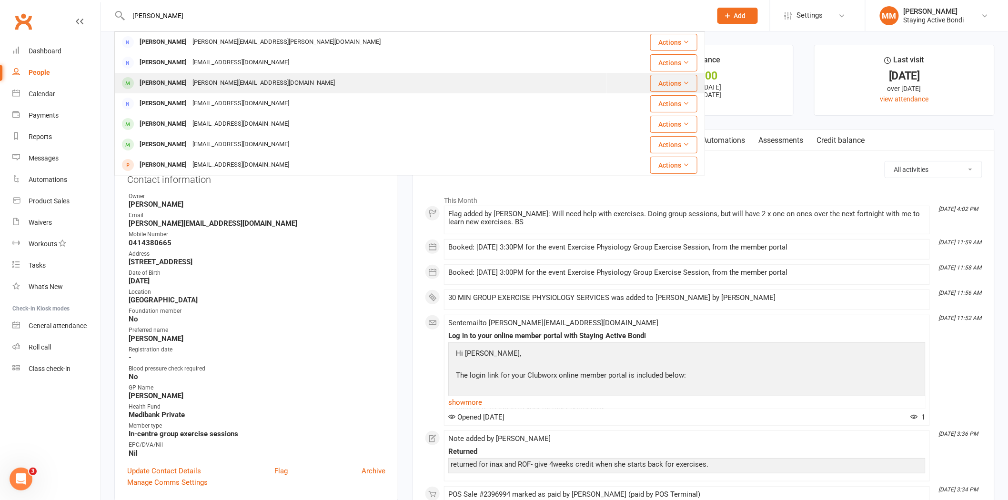
type input "shirley"
click at [180, 75] on div "Shirley Baitz shirley.baitz7@gmail.com" at bounding box center [360, 83] width 491 height 20
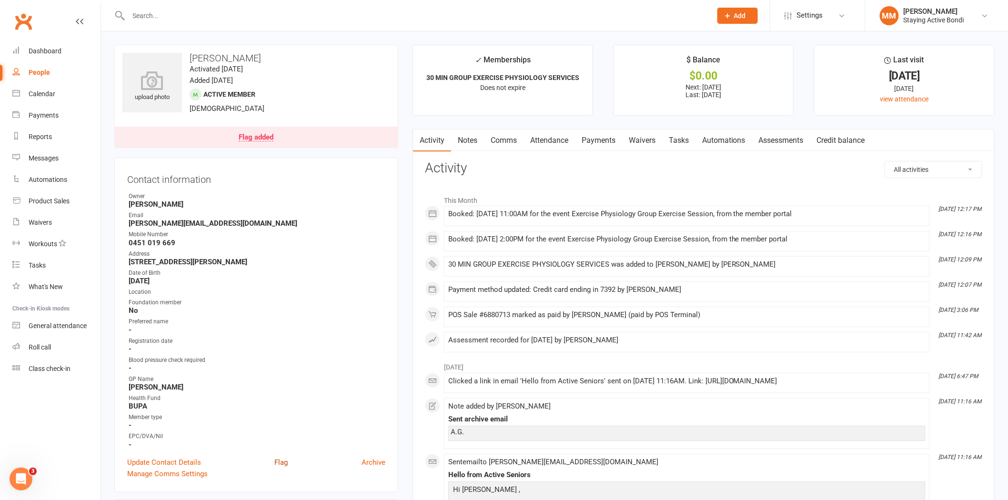
click at [281, 458] on link "Flag" at bounding box center [280, 462] width 13 height 11
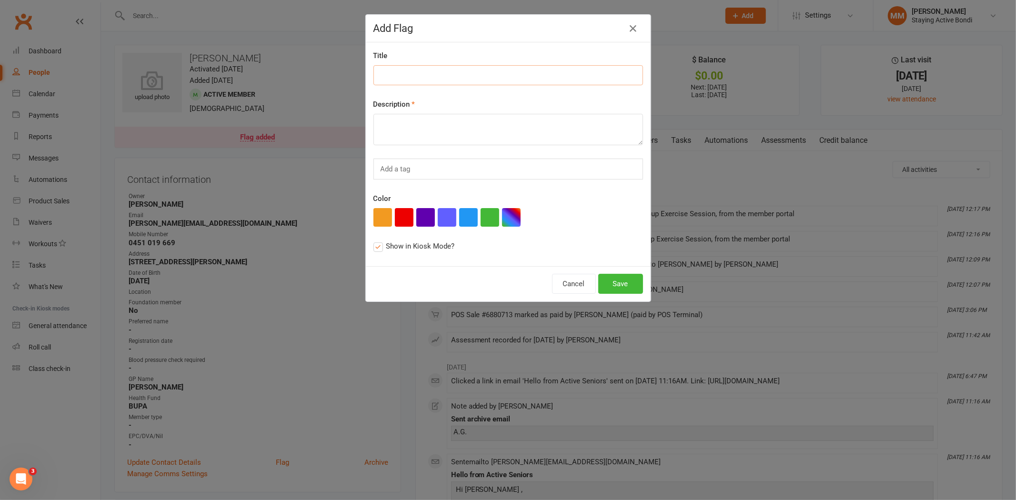
click at [423, 83] on input at bounding box center [509, 75] width 270 height 20
type input "New Program"
type textarea "new program returning from double hip replacement. Go easy to start with and wi…"
click at [619, 279] on button "Save" at bounding box center [620, 284] width 45 height 20
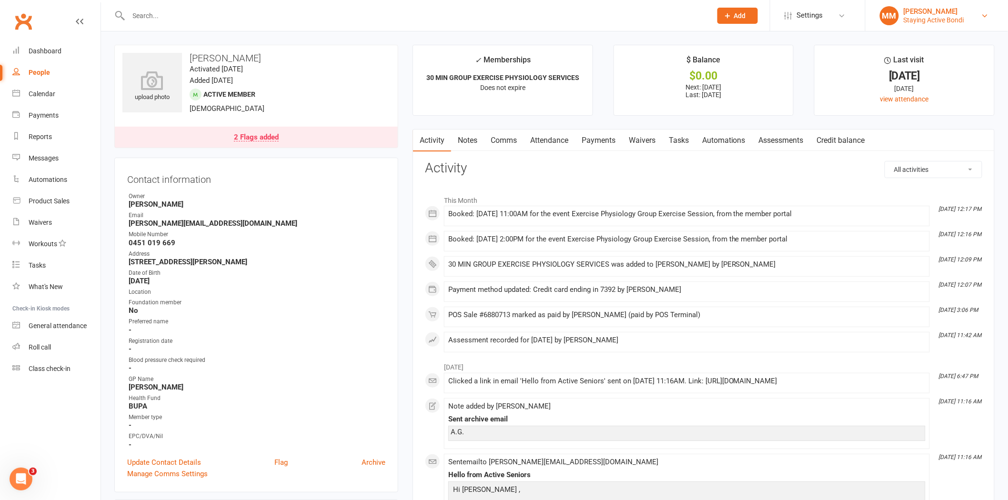
click at [940, 17] on div "Staying Active Bondi" at bounding box center [934, 20] width 61 height 9
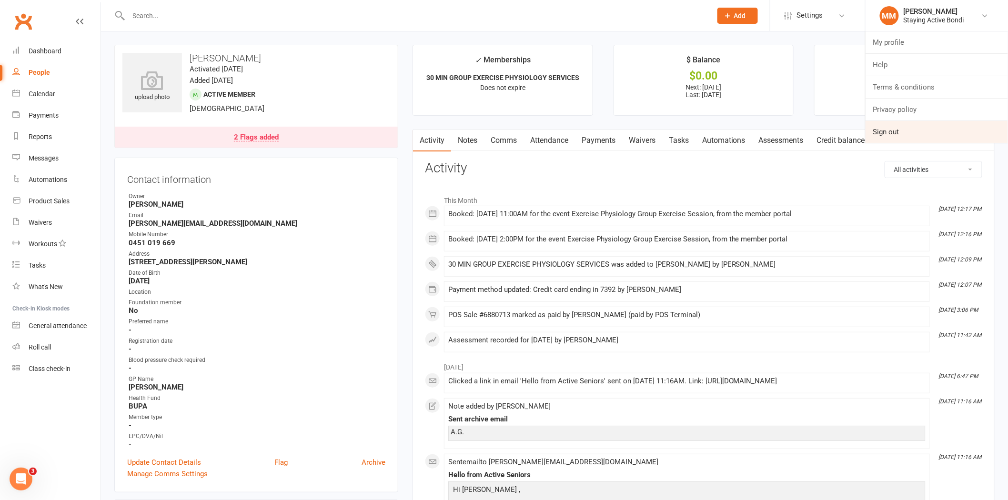
click at [893, 131] on link "Sign out" at bounding box center [937, 132] width 142 height 22
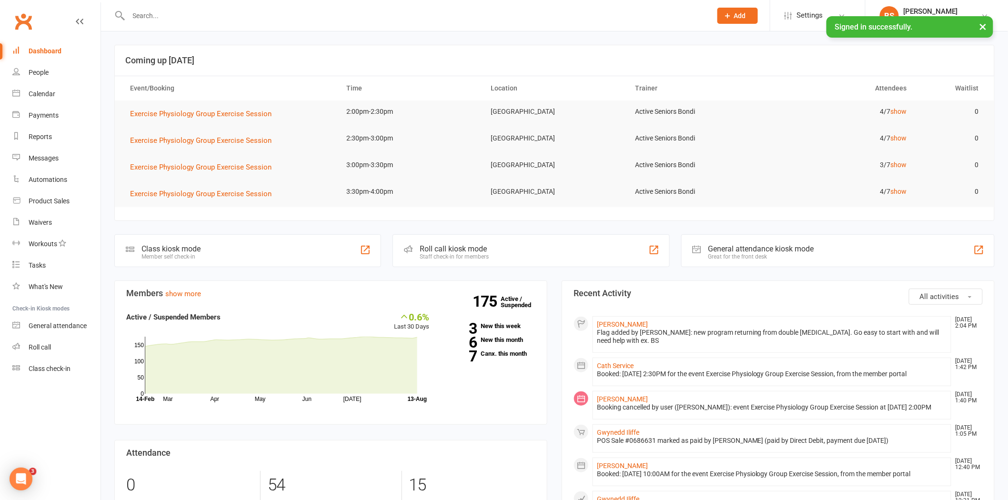
click at [984, 22] on button "×" at bounding box center [983, 26] width 17 height 20
click at [440, 22] on div at bounding box center [409, 15] width 591 height 31
click at [442, 15] on input "text" at bounding box center [415, 15] width 579 height 13
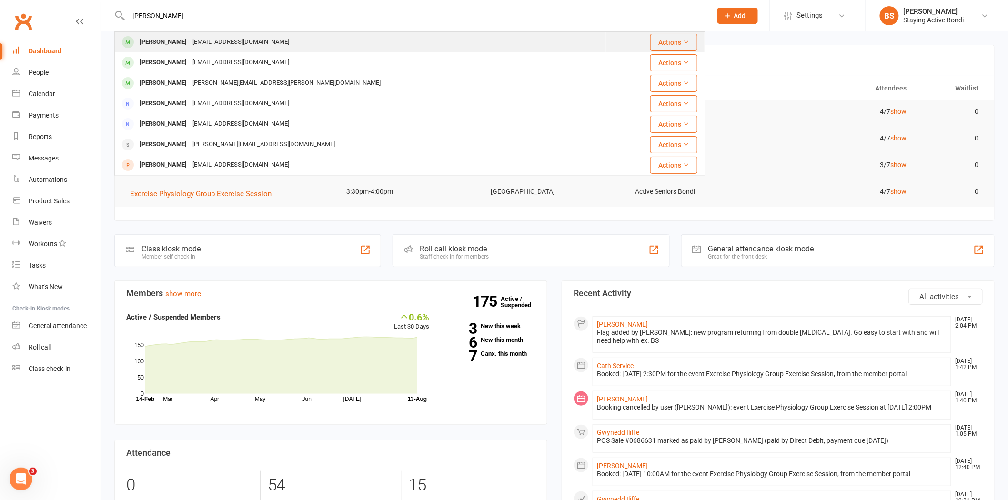
type input "[PERSON_NAME]"
click at [345, 41] on div "[PERSON_NAME] [PERSON_NAME][EMAIL_ADDRESS][DOMAIN_NAME]" at bounding box center [360, 42] width 490 height 20
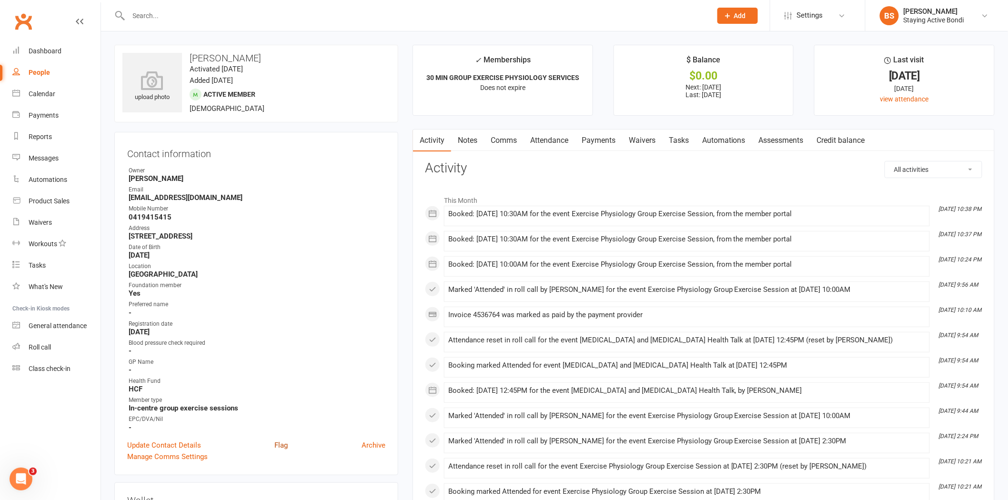
click at [282, 440] on link "Flag" at bounding box center [280, 445] width 13 height 11
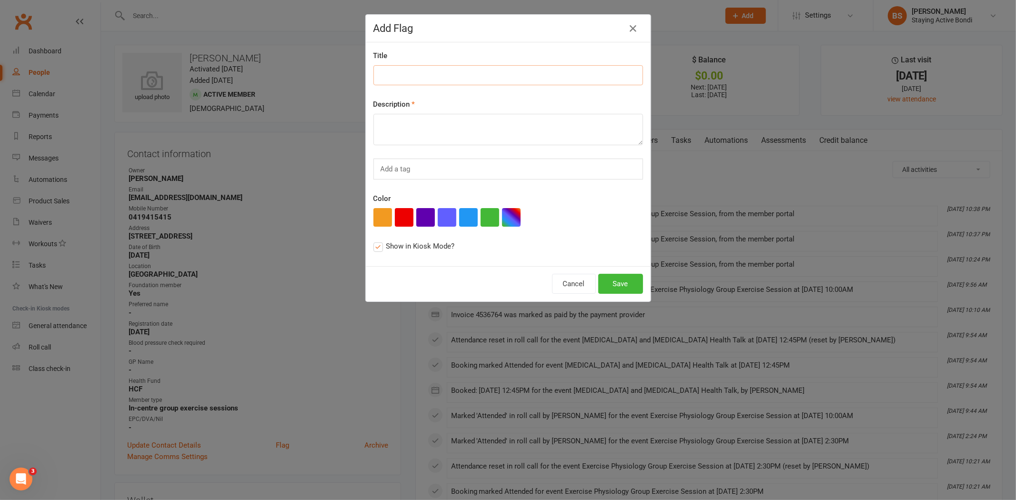
click at [431, 72] on input at bounding box center [509, 75] width 270 height 20
type input "New prog"
type textarea "New program, focusing on muscle mass, [MEDICAL_DATA] and balance. Will need hel…"
click at [613, 284] on button "Save" at bounding box center [620, 284] width 45 height 20
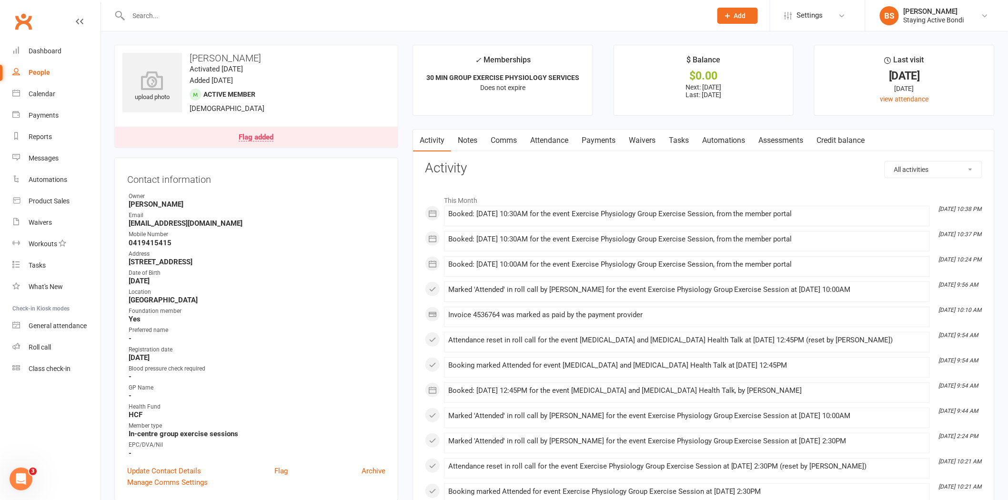
click at [592, 137] on link "Payments" at bounding box center [598, 141] width 47 height 22
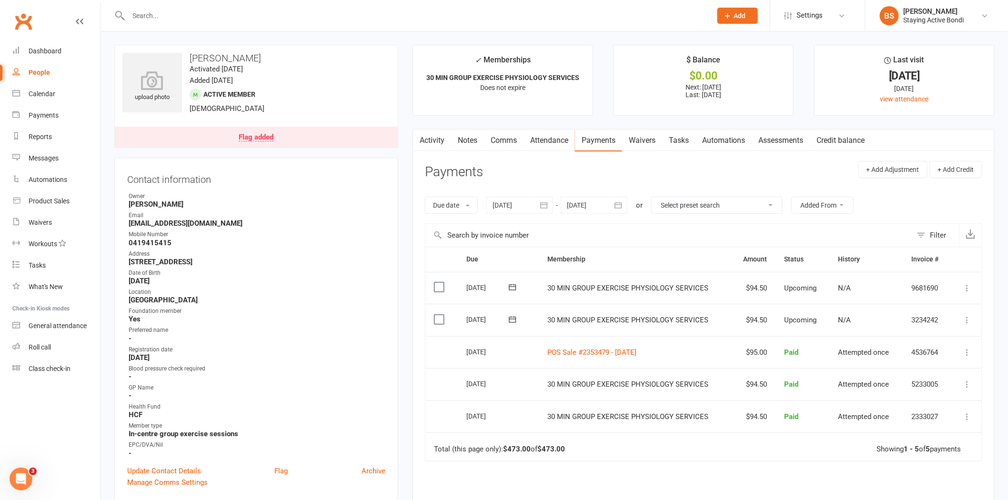
click at [356, 197] on div "Owner" at bounding box center [257, 196] width 257 height 9
click at [291, 10] on input "text" at bounding box center [415, 15] width 579 height 13
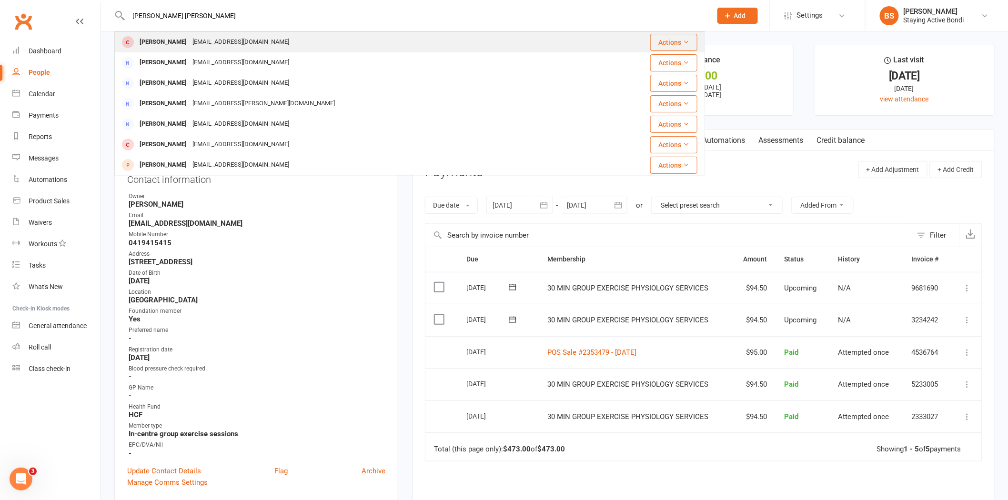
type input "[PERSON_NAME] [PERSON_NAME]"
click at [254, 38] on div "[EMAIL_ADDRESS][DOMAIN_NAME]" at bounding box center [241, 42] width 102 height 14
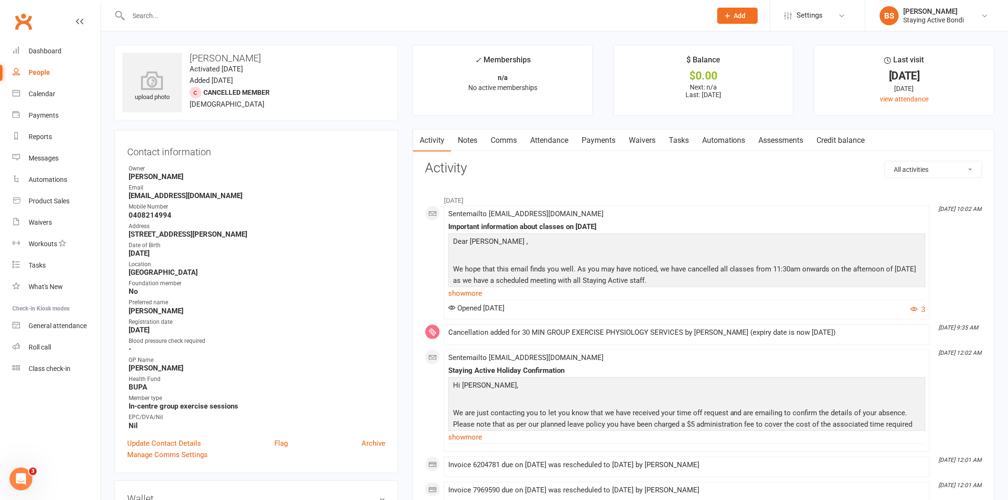
click at [472, 136] on link "Notes" at bounding box center [467, 141] width 33 height 22
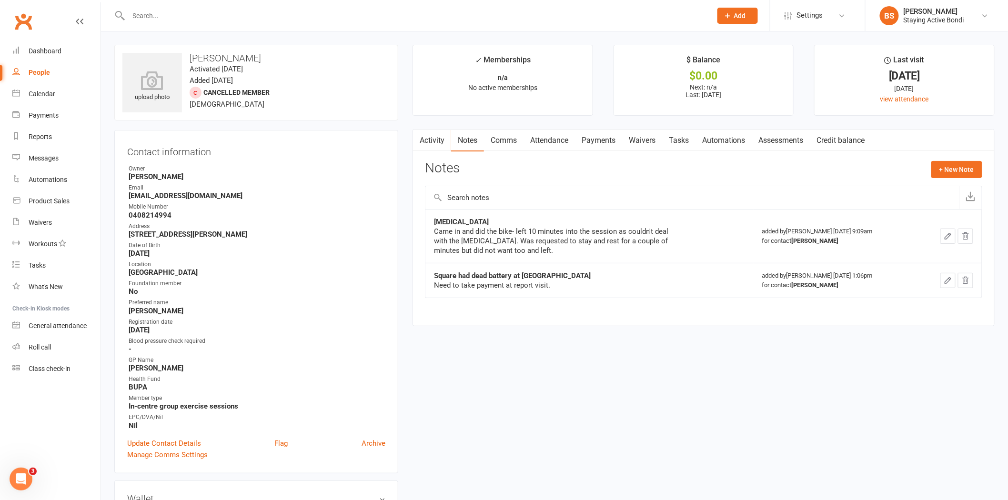
click at [536, 229] on div "Came in and did the bike- left 10 minutes into the session as couldn't deal wit…" at bounding box center [553, 241] width 238 height 29
click at [558, 251] on div "Came in and did the bike- left 10 minutes into the session as couldn't deal wit…" at bounding box center [553, 241] width 238 height 29
click at [954, 168] on button "+ New Note" at bounding box center [957, 169] width 51 height 17
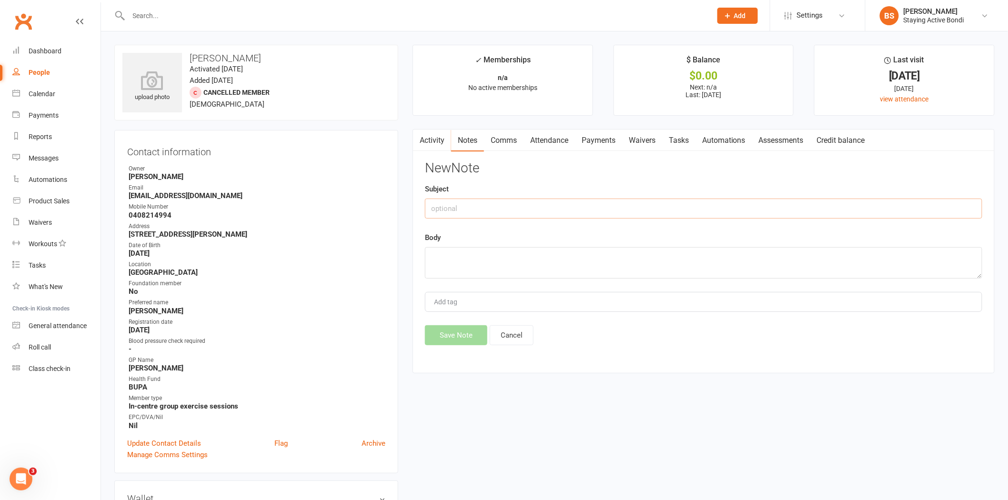
click at [492, 215] on input "text" at bounding box center [704, 209] width 558 height 20
type input "[MEDICAL_DATA] injections"
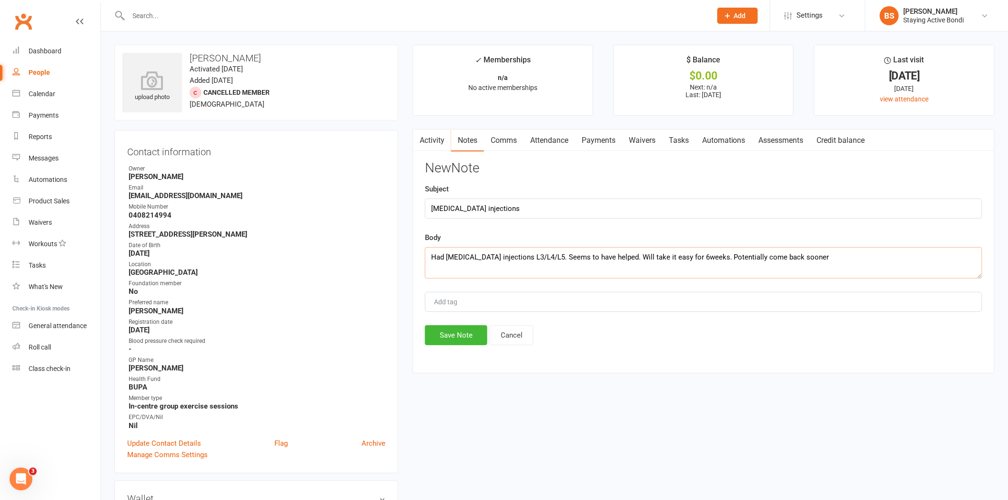
click at [702, 256] on textarea "Had [MEDICAL_DATA] injections L3/L4/L5. Seems to have helped. Will take it easy…" at bounding box center [704, 262] width 558 height 31
click at [891, 255] on textarea "Had [MEDICAL_DATA] injections L3/L4/L5. Seems to have helped. Will take it easy…" at bounding box center [704, 262] width 558 height 31
click at [431, 259] on textarea "Had [MEDICAL_DATA] injections L3/L4/L5. Seems to have helped. Will take it easy…" at bounding box center [704, 262] width 558 height 31
type textarea "Called to check in with her. Had [MEDICAL_DATA] injections L3/L4/L5. Seems to h…"
click at [469, 334] on button "Save Note" at bounding box center [456, 335] width 62 height 20
